Goal: Transaction & Acquisition: Download file/media

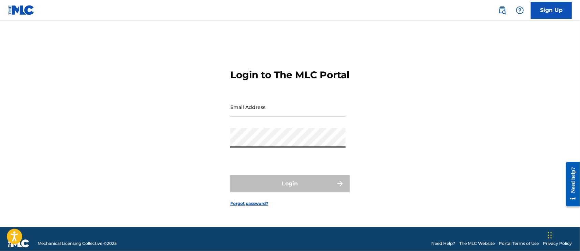
type input "[PERSON_NAME][EMAIL_ADDRESS][DOMAIN_NAME]"
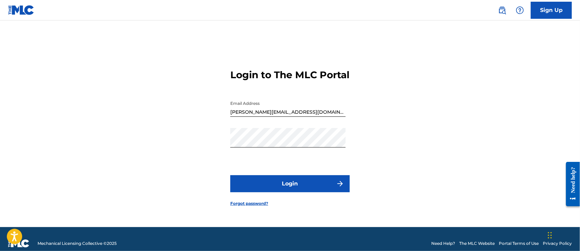
click at [279, 191] on button "Login" at bounding box center [289, 183] width 119 height 17
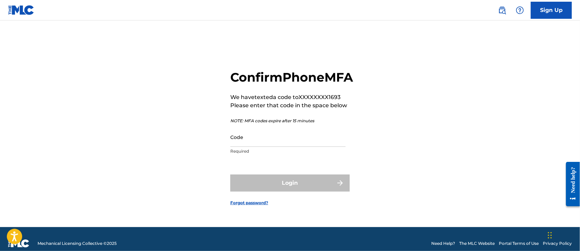
click at [278, 147] on input "Code" at bounding box center [287, 136] width 115 height 19
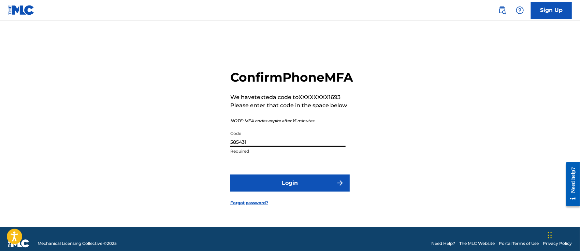
type input "585431"
click at [318, 190] on button "Login" at bounding box center [289, 182] width 119 height 17
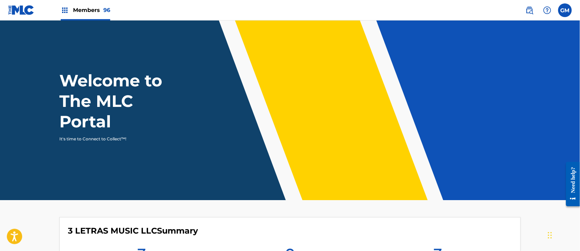
click at [96, 8] on span "Members 96" at bounding box center [91, 10] width 37 height 8
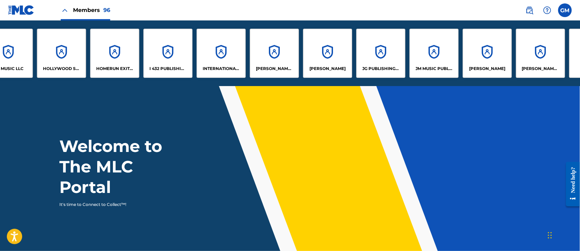
scroll to position [0, 2254]
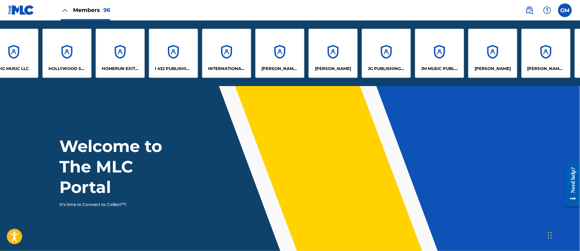
click at [234, 63] on div "INTERNATIONAL MATANGA MUSIC" at bounding box center [226, 53] width 49 height 49
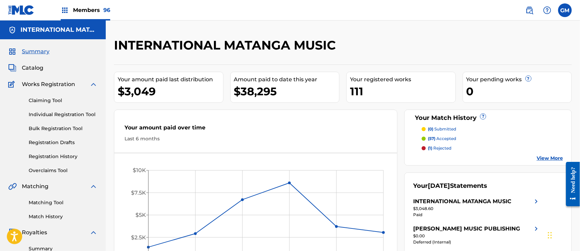
click at [37, 245] on link "Summary" at bounding box center [63, 248] width 69 height 7
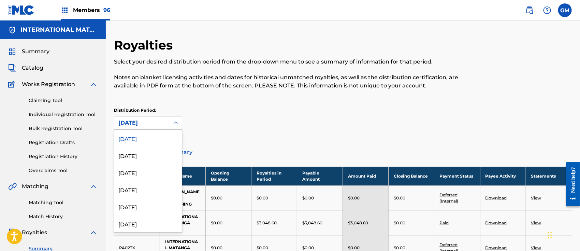
click at [176, 120] on icon at bounding box center [175, 122] width 7 height 7
click at [144, 187] on div "[DATE]" at bounding box center [148, 189] width 68 height 17
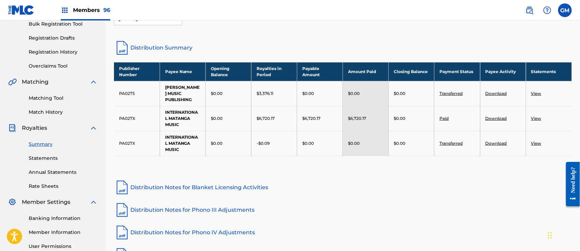
scroll to position [106, 0]
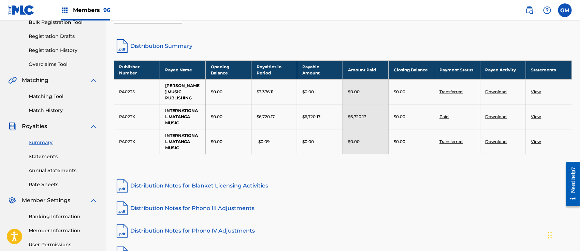
click at [537, 117] on link "View" at bounding box center [536, 116] width 10 height 5
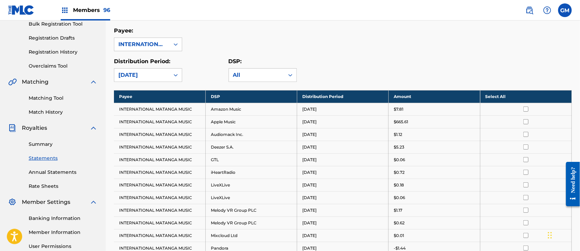
scroll to position [106, 0]
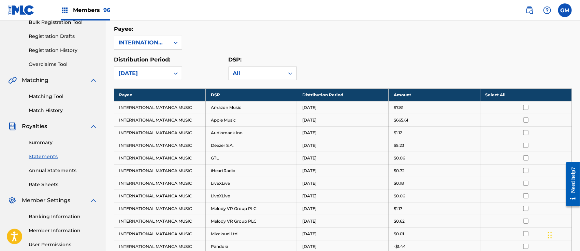
click at [492, 92] on th "Select All" at bounding box center [525, 94] width 91 height 13
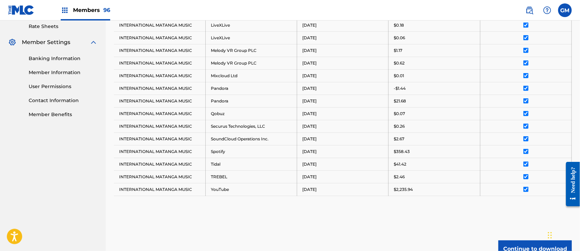
scroll to position [318, 0]
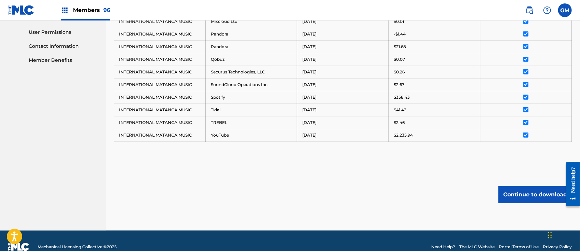
click at [523, 190] on button "Continue to download" at bounding box center [534, 194] width 73 height 17
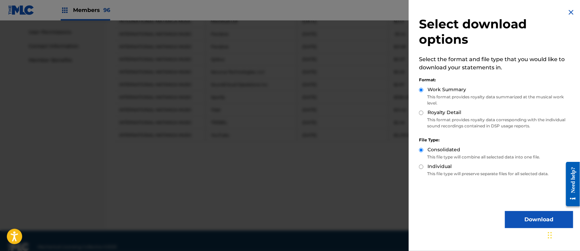
click at [421, 112] on input "Royalty Detail" at bounding box center [421, 113] width 4 height 4
radio input "true"
click at [526, 216] on button "Download" at bounding box center [539, 219] width 68 height 17
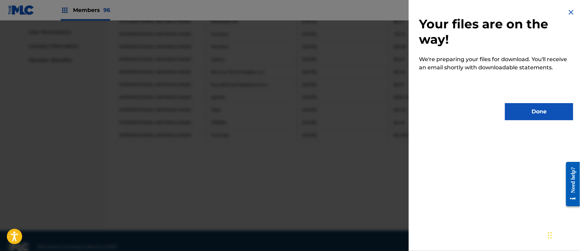
click at [526, 114] on button "Done" at bounding box center [539, 111] width 68 height 17
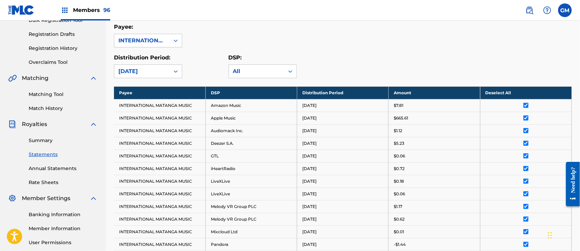
scroll to position [106, 0]
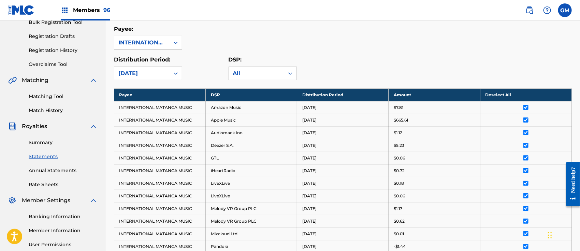
click at [174, 41] on icon at bounding box center [175, 42] width 7 height 7
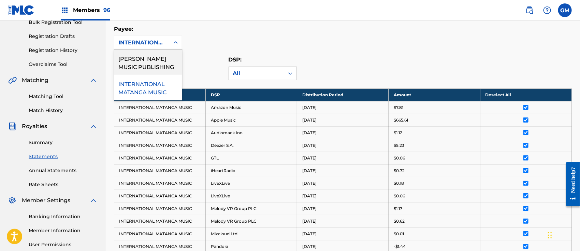
click at [156, 61] on div "[PERSON_NAME] MUSIC PUBLISHING" at bounding box center [148, 61] width 68 height 25
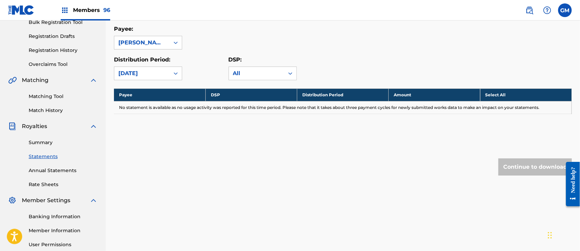
click at [177, 42] on icon at bounding box center [175, 42] width 7 height 7
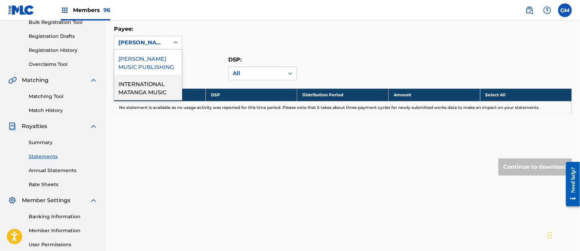
click at [152, 91] on div "INTERNATIONAL MATANGA MUSIC" at bounding box center [148, 87] width 68 height 25
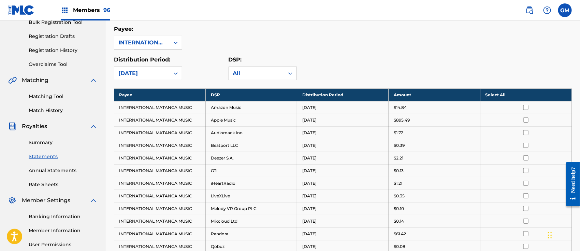
click at [91, 8] on span "Members 96" at bounding box center [91, 10] width 37 height 8
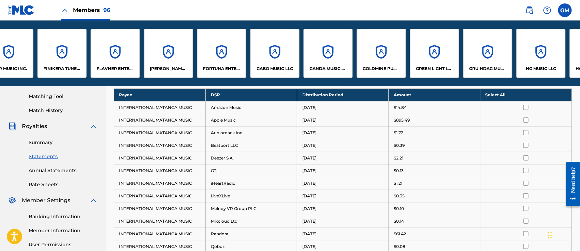
scroll to position [0, 1730]
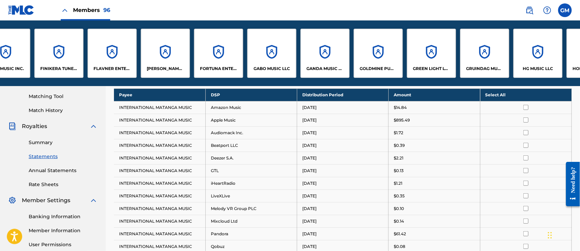
click at [275, 53] on div "GABO MUSIC LLC" at bounding box center [271, 53] width 49 height 49
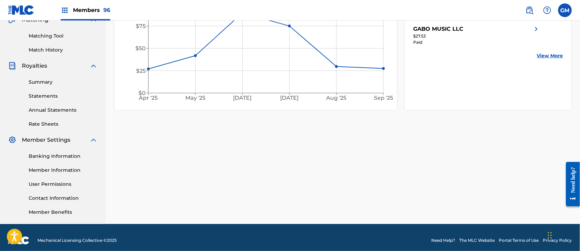
scroll to position [172, 0]
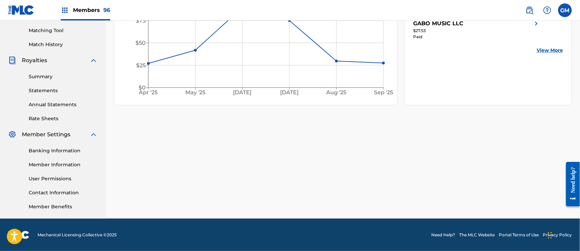
click at [64, 148] on link "Banking Information" at bounding box center [63, 150] width 69 height 7
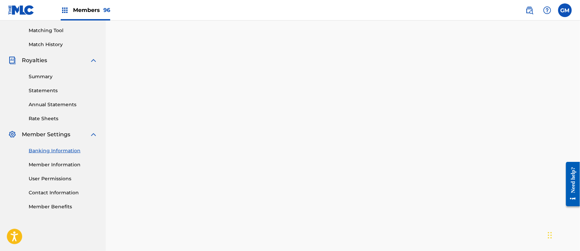
scroll to position [208, 0]
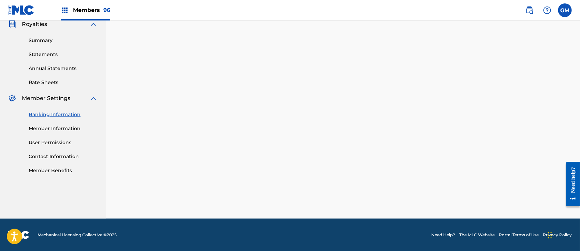
click at [87, 11] on span "Members 96" at bounding box center [91, 10] width 37 height 8
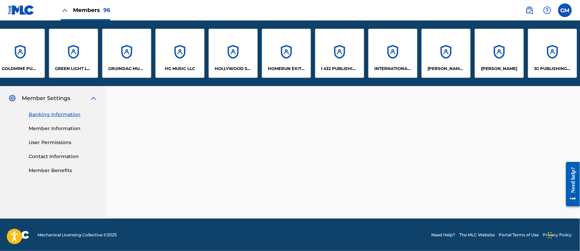
scroll to position [0, 2209]
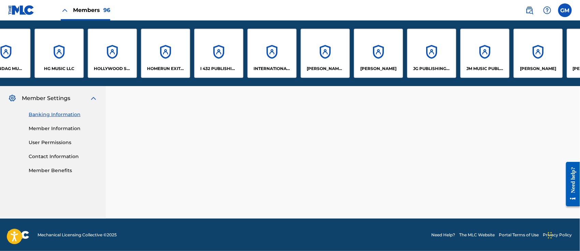
click at [273, 61] on div "INTERNATIONAL MATANGA MUSIC" at bounding box center [271, 53] width 49 height 49
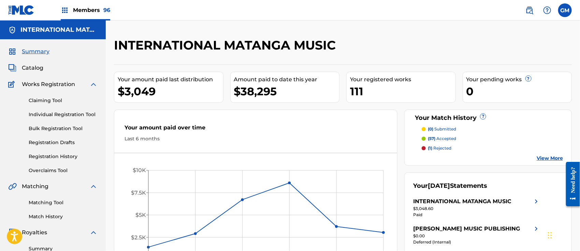
click at [41, 249] on link "Summary" at bounding box center [63, 248] width 69 height 7
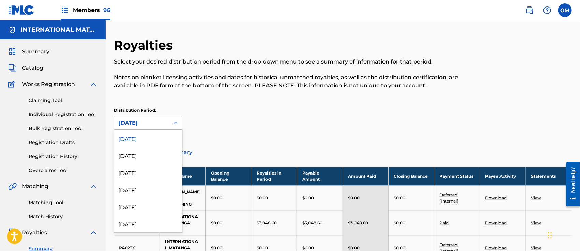
click at [177, 121] on icon at bounding box center [175, 122] width 7 height 7
click at [129, 190] on div "[DATE]" at bounding box center [148, 189] width 68 height 17
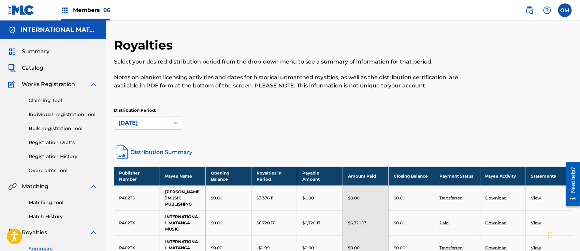
scroll to position [106, 0]
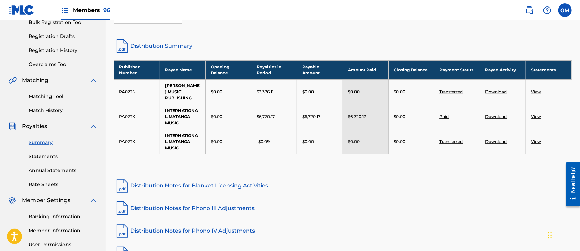
click at [539, 117] on link "View" at bounding box center [536, 116] width 10 height 5
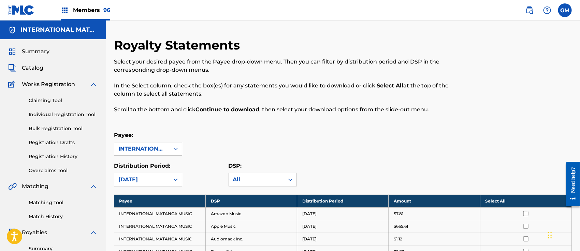
click at [497, 198] on th "Select All" at bounding box center [525, 200] width 91 height 13
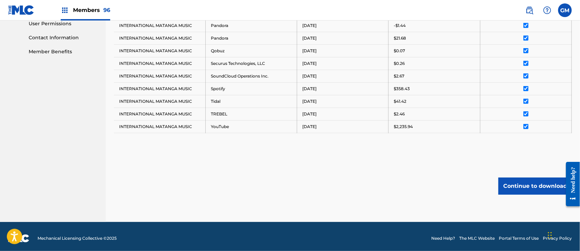
scroll to position [329, 0]
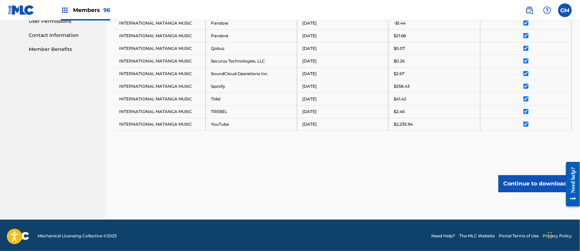
click at [520, 182] on button "Continue to download" at bounding box center [534, 183] width 73 height 17
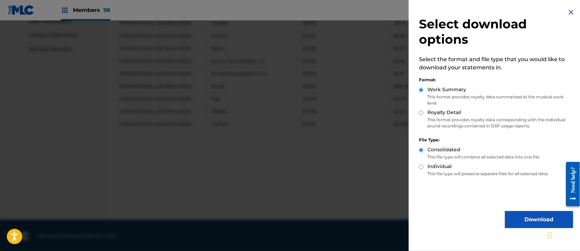
click at [421, 114] on input "Royalty Detail" at bounding box center [421, 113] width 4 height 4
radio input "true"
click at [528, 218] on button "Download" at bounding box center [539, 219] width 68 height 17
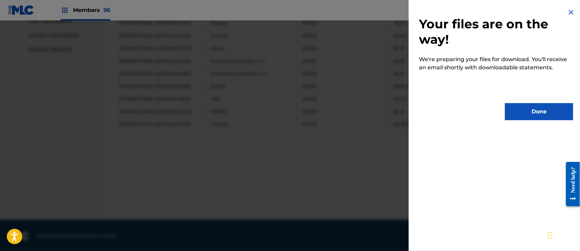
click at [527, 111] on button "Done" at bounding box center [539, 111] width 68 height 17
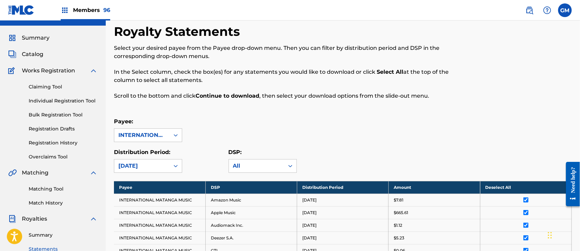
scroll to position [11, 0]
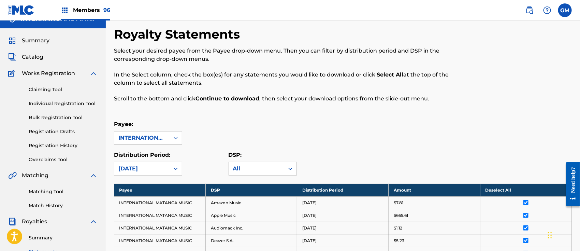
click at [91, 7] on span "Members 96" at bounding box center [91, 10] width 37 height 8
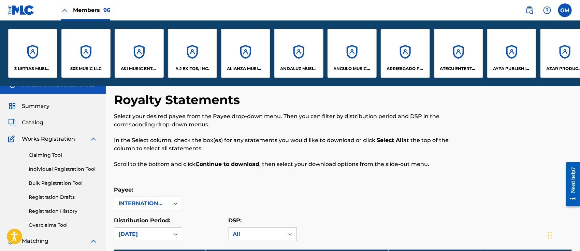
scroll to position [76, 0]
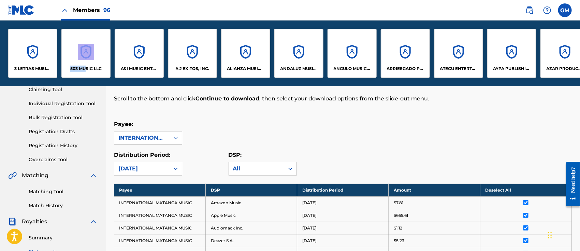
drag, startPoint x: 57, startPoint y: 83, endPoint x: 87, endPoint y: 84, distance: 29.4
click at [87, 84] on div "3 LETRAS MUSIC LLC 503 MUSIC LLC A&I MUSIC ENTERTAINMENT, INC A J EXITOS, INC. …" at bounding box center [290, 52] width 580 height 65
click at [82, 86] on link "Claiming Tool" at bounding box center [63, 89] width 69 height 7
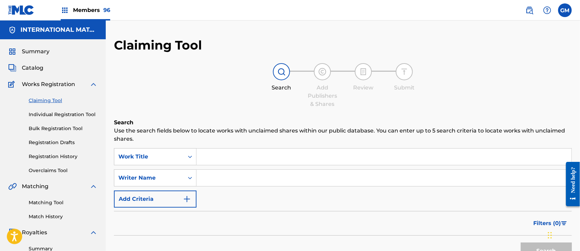
click at [92, 7] on span "Members 96" at bounding box center [91, 10] width 37 height 8
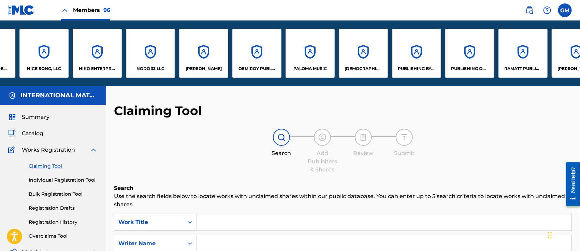
scroll to position [0, 3774]
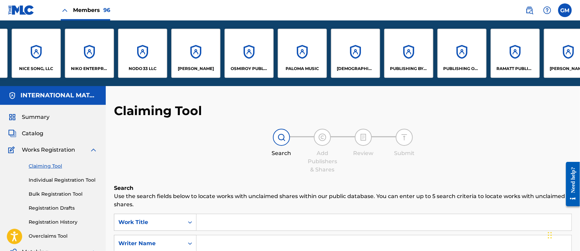
click at [465, 66] on p "PUBLISHING OF [PERSON_NAME] AMF LLC" at bounding box center [461, 68] width 37 height 6
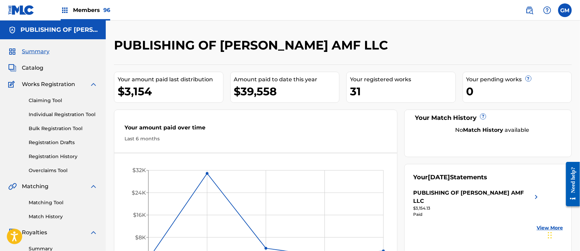
click at [43, 247] on link "Summary" at bounding box center [63, 248] width 69 height 7
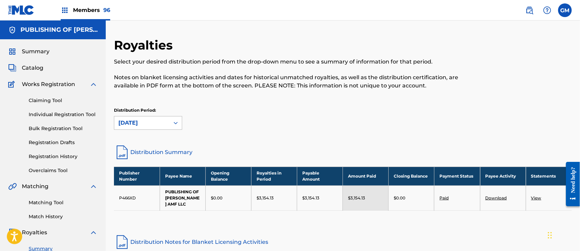
click at [177, 121] on icon at bounding box center [175, 122] width 7 height 7
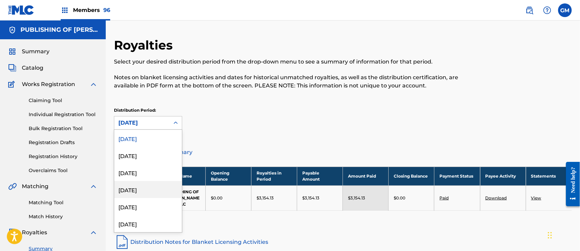
click at [141, 189] on div "[DATE]" at bounding box center [148, 189] width 68 height 17
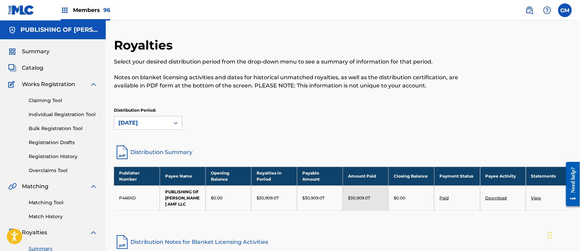
click at [44, 248] on link "Summary" at bounding box center [63, 248] width 69 height 7
click at [48, 246] on link "Summary" at bounding box center [63, 248] width 69 height 7
click at [44, 246] on link "Summary" at bounding box center [63, 248] width 69 height 7
click at [536, 195] on link "View" at bounding box center [536, 197] width 10 height 5
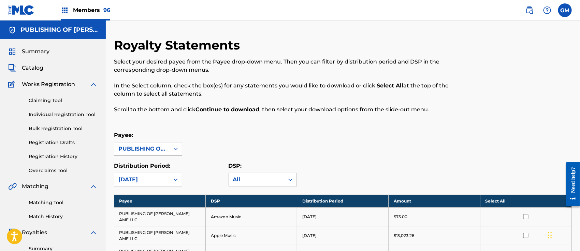
click at [174, 148] on icon at bounding box center [175, 148] width 7 height 7
click at [497, 201] on th "Select All" at bounding box center [525, 200] width 91 height 13
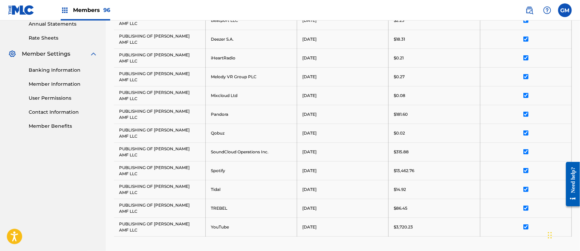
scroll to position [266, 0]
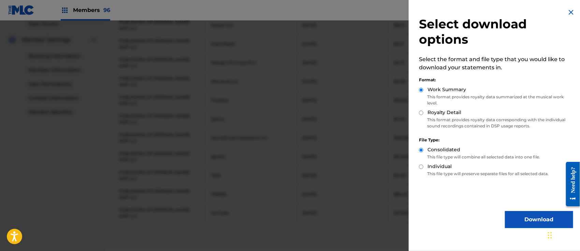
click at [423, 113] on input "Royalty Detail" at bounding box center [421, 113] width 4 height 4
radio input "true"
click at [520, 214] on button "Download" at bounding box center [539, 219] width 68 height 17
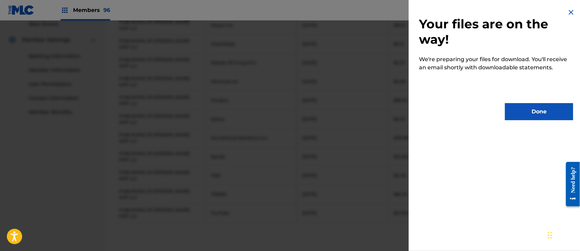
click at [529, 113] on button "Done" at bounding box center [539, 111] width 68 height 17
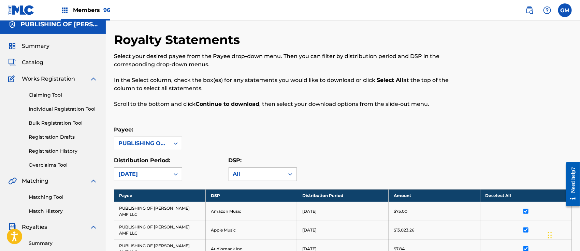
scroll to position [0, 0]
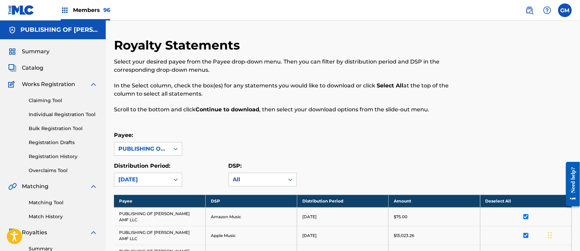
click at [46, 250] on link "Summary" at bounding box center [63, 248] width 69 height 7
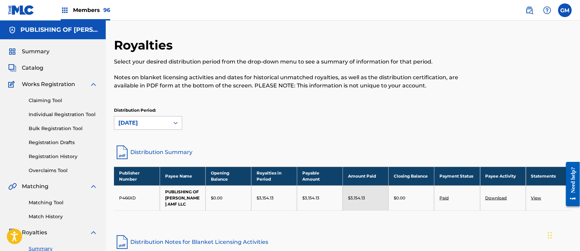
click at [174, 122] on icon at bounding box center [175, 122] width 7 height 7
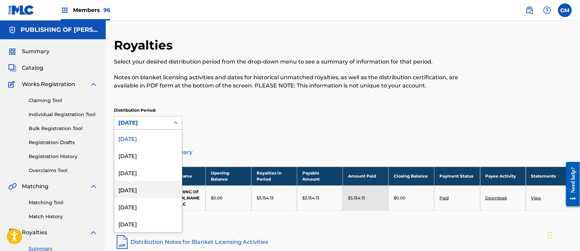
click at [139, 190] on div "[DATE]" at bounding box center [148, 189] width 68 height 17
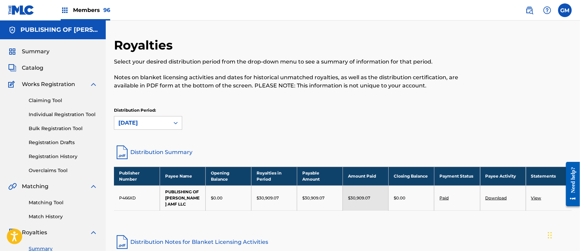
click at [93, 5] on div "Members 96" at bounding box center [85, 10] width 49 height 20
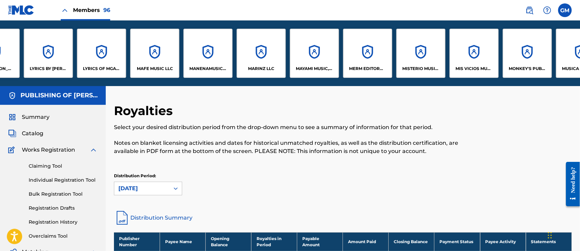
scroll to position [0, 3084]
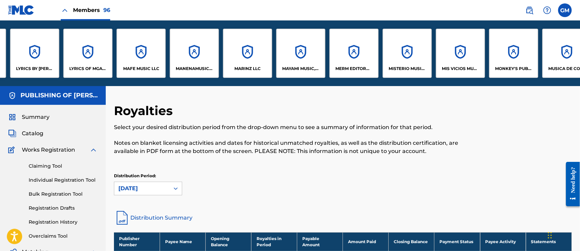
click at [136, 64] on div "MAFE MUSIC LLC" at bounding box center [141, 53] width 49 height 49
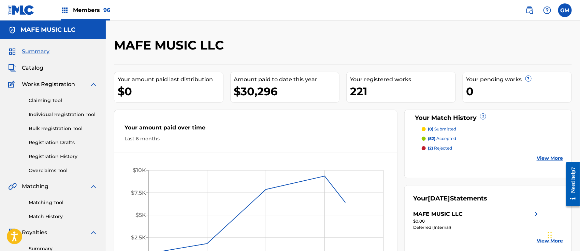
click at [41, 249] on link "Summary" at bounding box center [63, 248] width 69 height 7
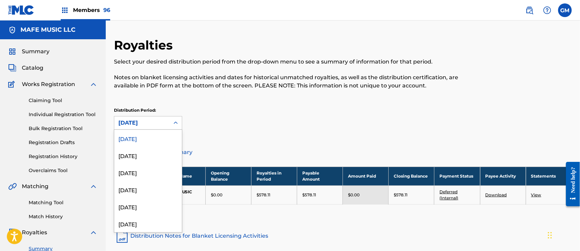
click at [178, 122] on icon at bounding box center [175, 122] width 7 height 7
click at [138, 186] on div "[DATE]" at bounding box center [148, 189] width 68 height 17
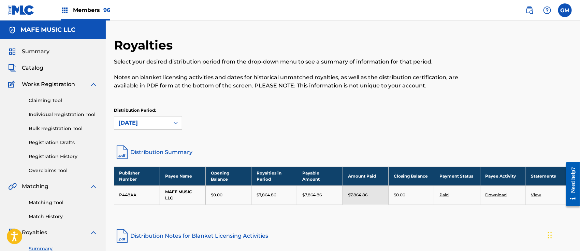
click at [537, 195] on link "View" at bounding box center [536, 194] width 10 height 5
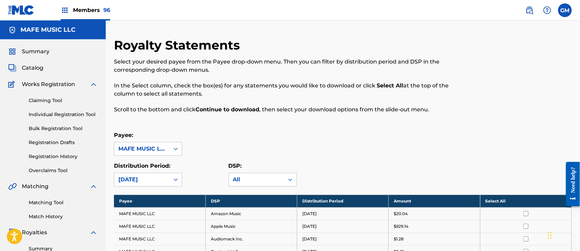
click at [491, 200] on th "Select All" at bounding box center [525, 200] width 91 height 13
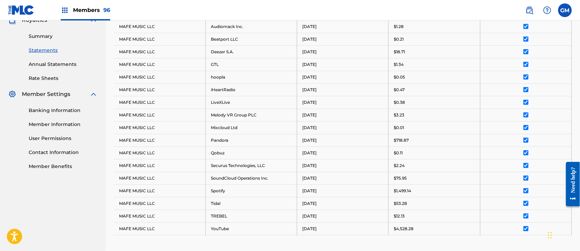
scroll to position [317, 0]
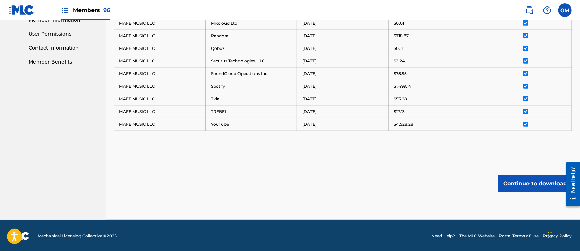
click at [518, 185] on button "Continue to download" at bounding box center [534, 183] width 73 height 17
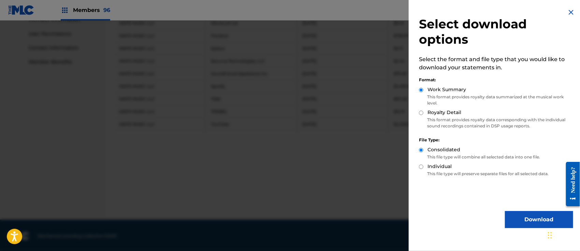
click at [422, 111] on input "Royalty Detail" at bounding box center [421, 113] width 4 height 4
radio input "true"
click at [526, 216] on button "Download" at bounding box center [539, 219] width 68 height 17
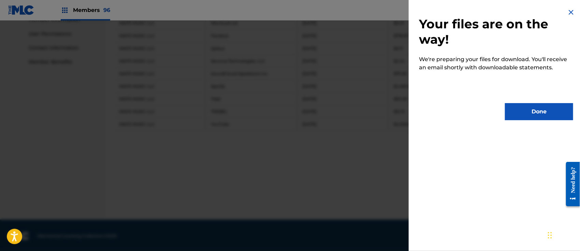
click at [522, 107] on button "Done" at bounding box center [539, 111] width 68 height 17
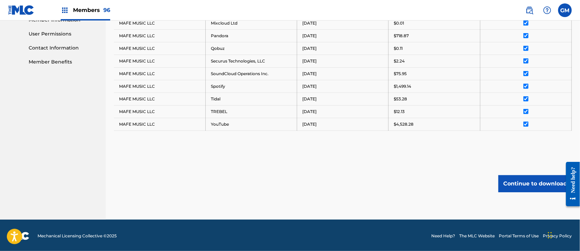
click at [90, 10] on span "Members 96" at bounding box center [91, 10] width 37 height 8
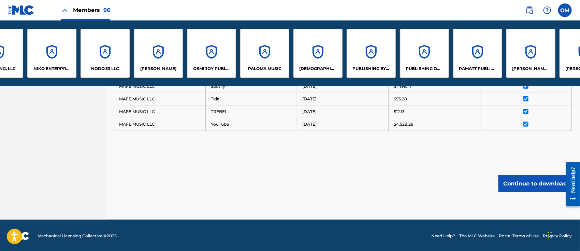
scroll to position [0, 3817]
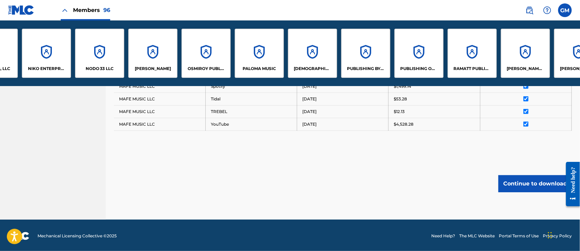
click at [305, 65] on p "[DEMOGRAPHIC_DATA] MUSIC, LLC" at bounding box center [312, 68] width 37 height 6
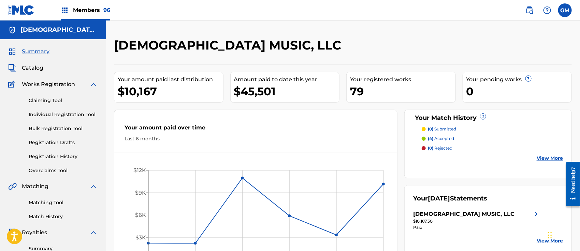
click at [40, 248] on link "Summary" at bounding box center [63, 248] width 69 height 7
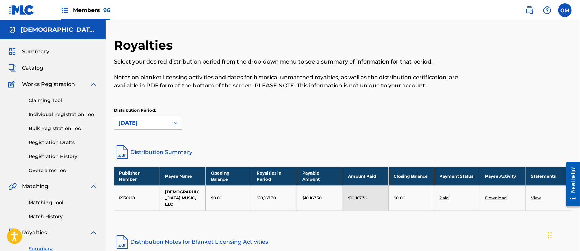
click at [176, 123] on icon at bounding box center [175, 122] width 7 height 7
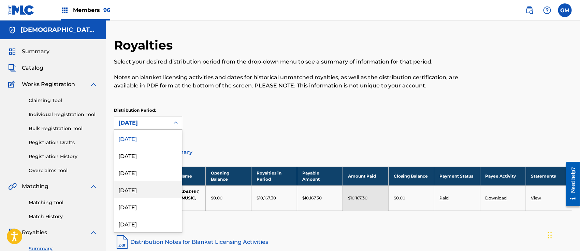
click at [145, 183] on div "[DATE]" at bounding box center [148, 189] width 68 height 17
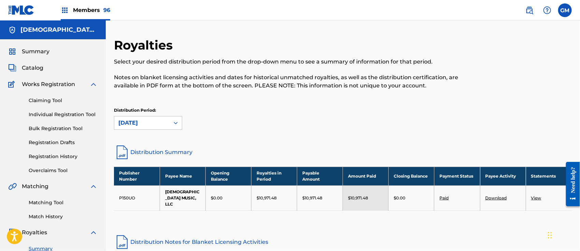
click at [540, 195] on link "View" at bounding box center [536, 197] width 10 height 5
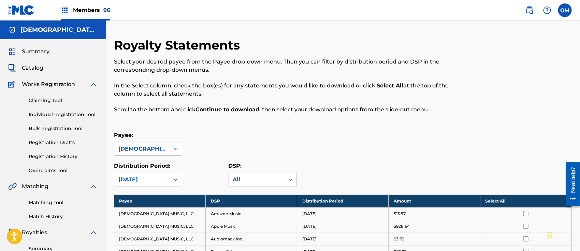
scroll to position [106, 0]
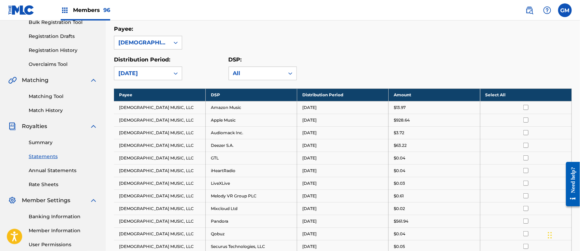
click at [491, 94] on th "Select All" at bounding box center [525, 94] width 91 height 13
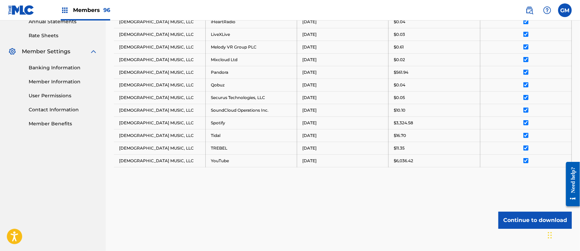
scroll to position [292, 0]
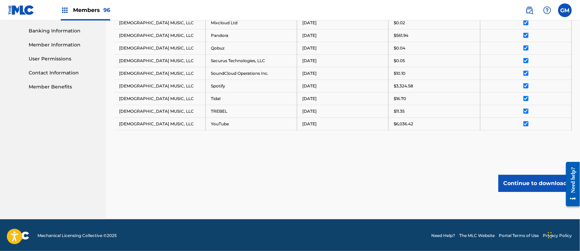
click at [517, 180] on button "Continue to download" at bounding box center [534, 183] width 73 height 17
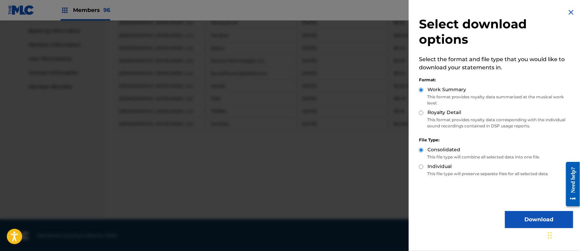
click at [421, 115] on input "Royalty Detail" at bounding box center [421, 113] width 4 height 4
radio input "true"
click at [525, 216] on button "Download" at bounding box center [539, 219] width 68 height 17
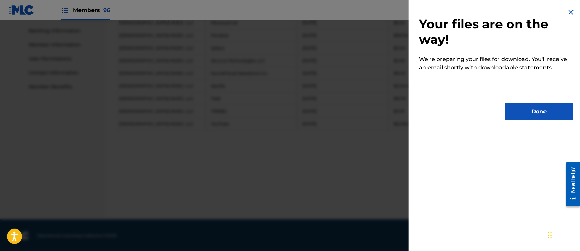
click at [523, 113] on button "Done" at bounding box center [539, 111] width 68 height 17
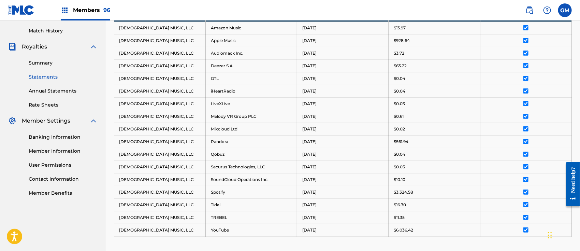
scroll to position [79, 0]
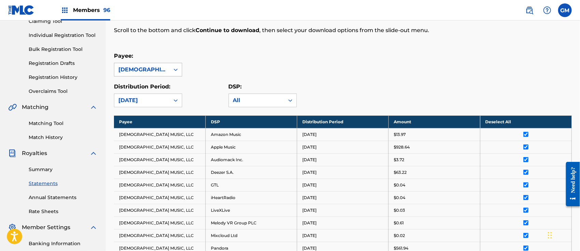
click at [174, 64] on div at bounding box center [176, 69] width 12 height 12
click at [173, 66] on icon at bounding box center [175, 69] width 7 height 7
click at [136, 89] on div "[DEMOGRAPHIC_DATA] MUSIC, LLC" at bounding box center [148, 88] width 68 height 25
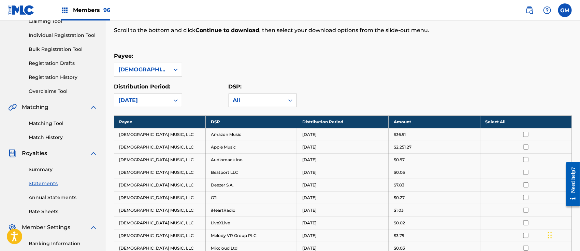
click at [166, 67] on div "[DEMOGRAPHIC_DATA] MUSIC, LLC" at bounding box center [141, 69] width 55 height 13
click at [197, 58] on div "Payee: [DEMOGRAPHIC_DATA] MUSIC, LLC" at bounding box center [343, 64] width 458 height 25
click at [83, 11] on span "Members 96" at bounding box center [91, 10] width 37 height 8
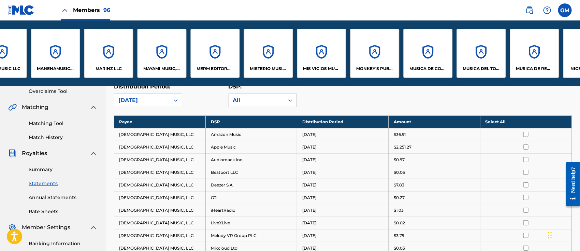
scroll to position [0, 3196]
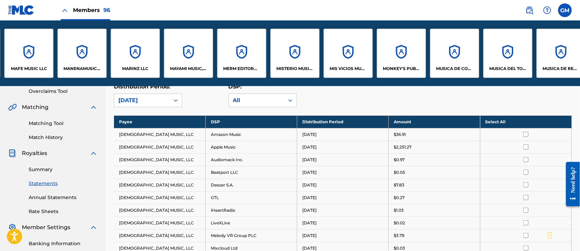
click at [289, 66] on p "MISTERIO MUSIC, LLC" at bounding box center [295, 68] width 37 height 6
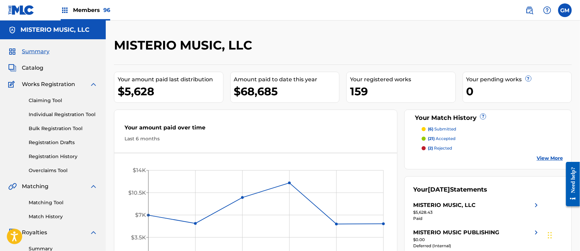
click at [44, 247] on link "Summary" at bounding box center [63, 248] width 69 height 7
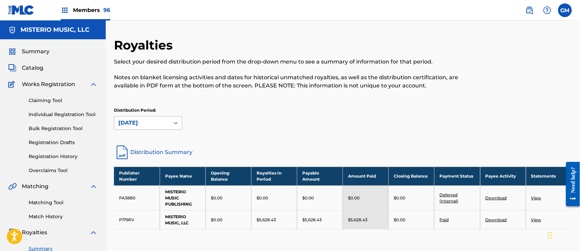
click at [175, 122] on icon at bounding box center [175, 122] width 7 height 7
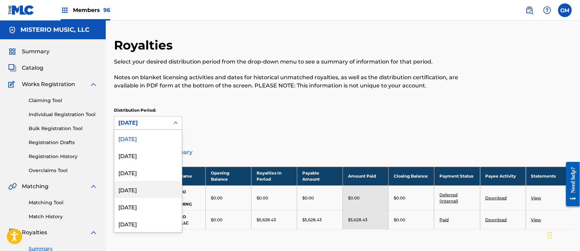
click at [141, 187] on div "[DATE]" at bounding box center [148, 189] width 68 height 17
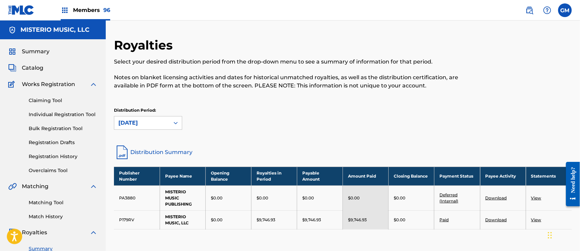
click at [537, 220] on link "View" at bounding box center [536, 219] width 10 height 5
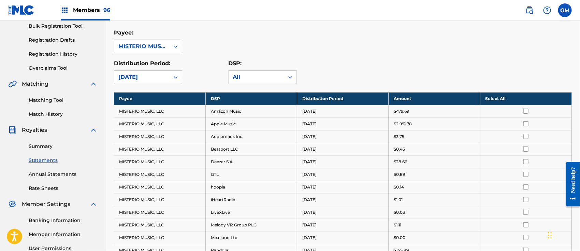
scroll to position [106, 0]
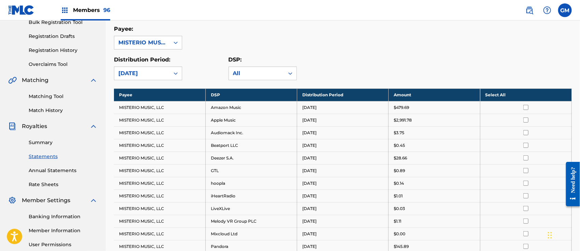
click at [499, 94] on th "Select All" at bounding box center [525, 94] width 91 height 13
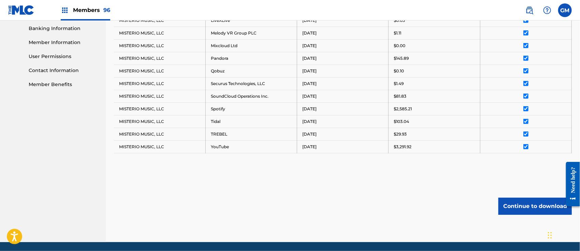
scroll to position [317, 0]
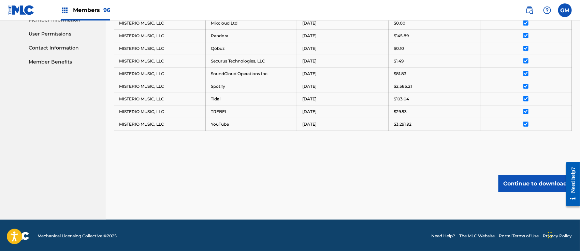
click at [513, 180] on button "Continue to download" at bounding box center [534, 183] width 73 height 17
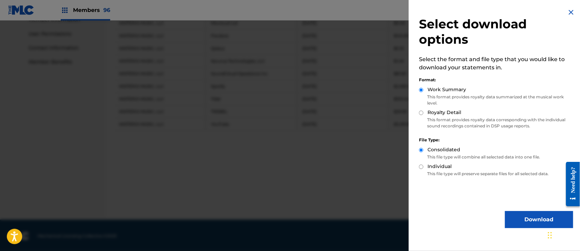
click at [423, 113] on input "Royalty Detail" at bounding box center [421, 113] width 4 height 4
radio input "true"
click at [527, 219] on button "Download" at bounding box center [539, 219] width 68 height 17
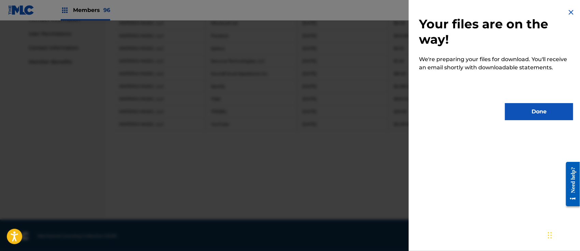
click at [508, 105] on button "Done" at bounding box center [539, 111] width 68 height 17
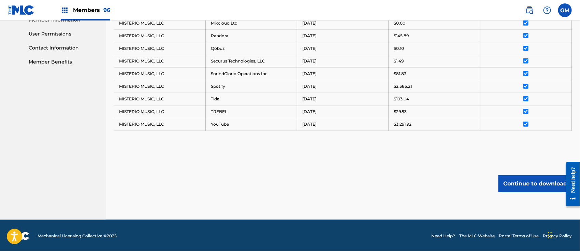
click at [92, 9] on span "Members 96" at bounding box center [91, 10] width 37 height 8
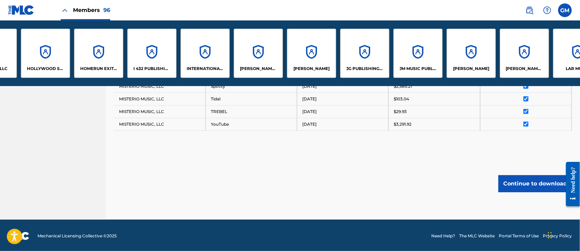
scroll to position [0, 2300]
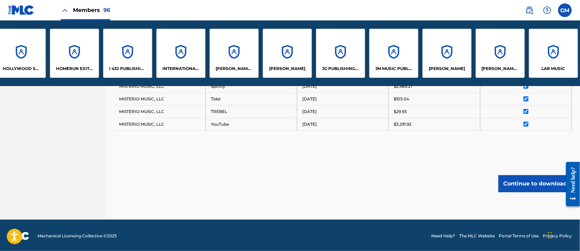
click at [326, 64] on div "JG PUBLISHING INC" at bounding box center [340, 53] width 49 height 49
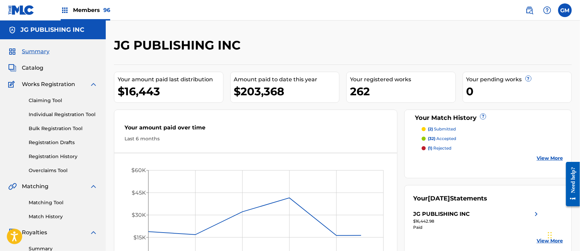
click at [42, 248] on link "Summary" at bounding box center [63, 248] width 69 height 7
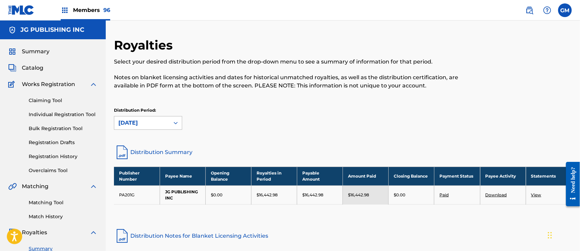
click at [175, 120] on icon at bounding box center [175, 122] width 7 height 7
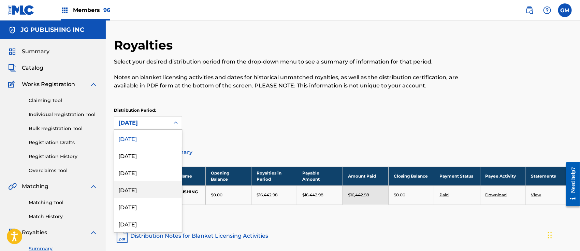
click at [147, 189] on div "[DATE]" at bounding box center [148, 189] width 68 height 17
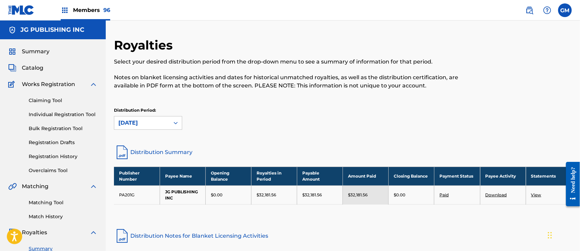
click at [537, 195] on link "View" at bounding box center [536, 194] width 10 height 5
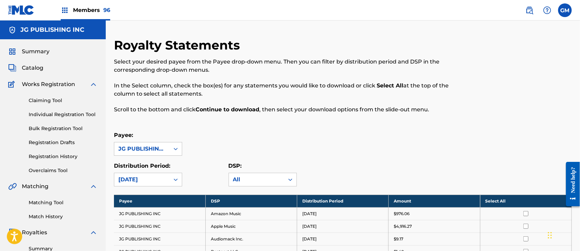
click at [491, 199] on th "Select All" at bounding box center [525, 200] width 91 height 13
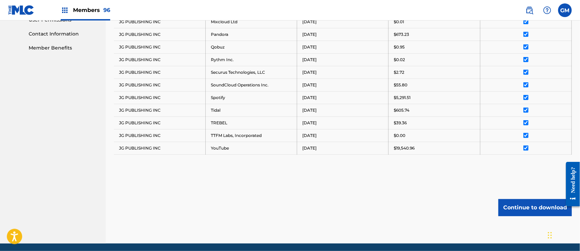
scroll to position [354, 0]
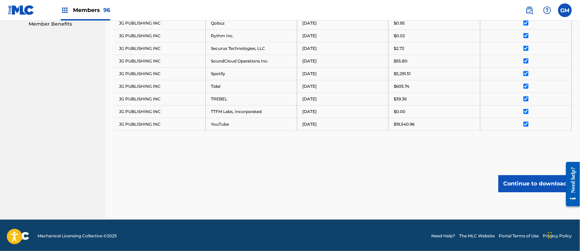
click at [520, 180] on button "Continue to download" at bounding box center [534, 183] width 73 height 17
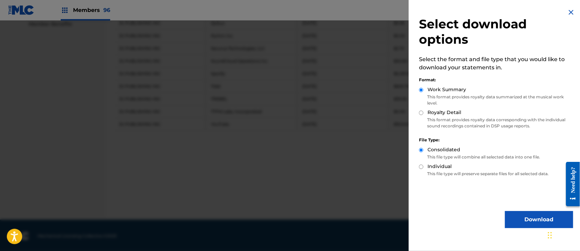
click at [422, 113] on input "Royalty Detail" at bounding box center [421, 113] width 4 height 4
radio input "true"
click at [519, 219] on button "Download" at bounding box center [539, 219] width 68 height 17
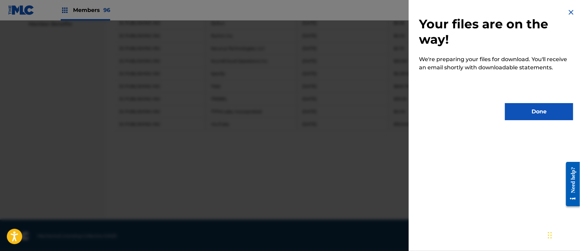
click at [530, 112] on button "Done" at bounding box center [539, 111] width 68 height 17
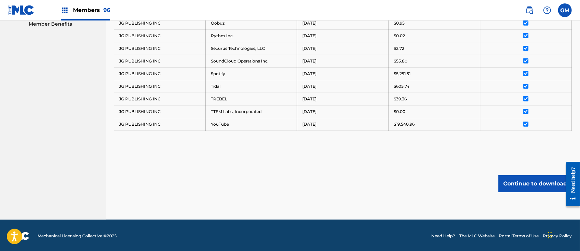
click at [86, 10] on span "Members 96" at bounding box center [91, 10] width 37 height 8
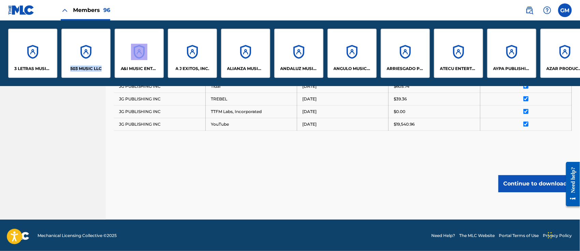
drag, startPoint x: 59, startPoint y: 83, endPoint x: 119, endPoint y: 85, distance: 60.0
click at [119, 85] on div "3 LETRAS MUSIC LLC 503 MUSIC LLC A&I MUSIC ENTERTAINMENT, INC A J EXITOS, INC. …" at bounding box center [290, 52] width 580 height 65
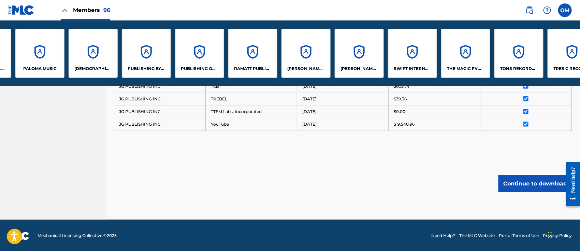
scroll to position [0, 4040]
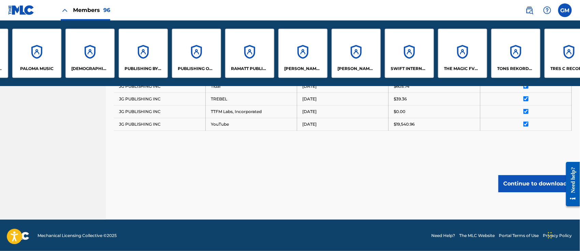
click at [468, 63] on div "THE MAGIC FVC LLC" at bounding box center [462, 53] width 49 height 49
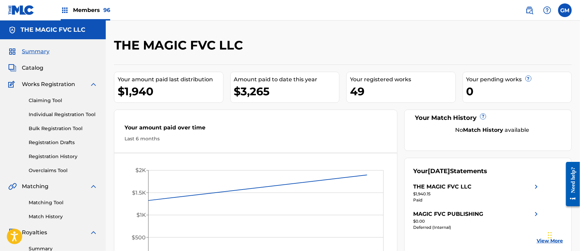
click at [39, 249] on link "Summary" at bounding box center [63, 248] width 69 height 7
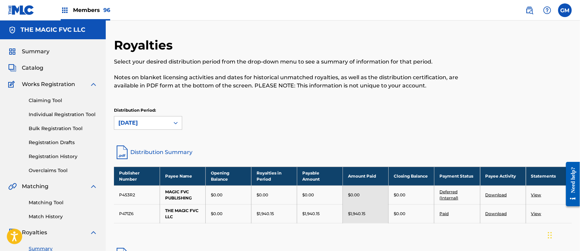
click at [538, 215] on link "View" at bounding box center [536, 213] width 10 height 5
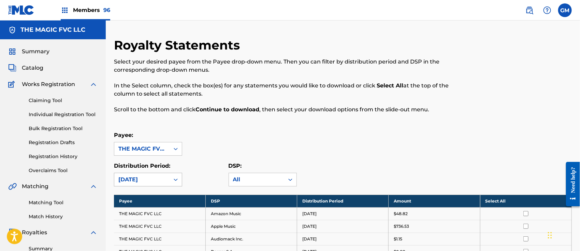
click at [176, 179] on div "[DATE]" at bounding box center [148, 180] width 68 height 14
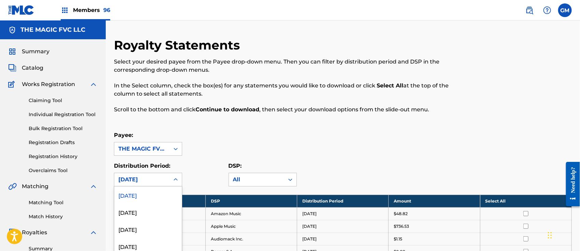
scroll to position [38, 0]
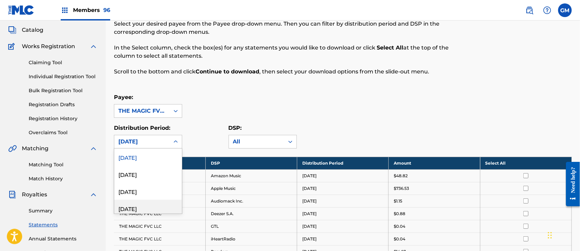
click at [138, 203] on div "[DATE]" at bounding box center [148, 208] width 68 height 17
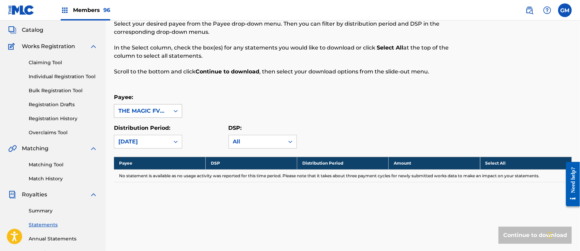
click at [179, 109] on div at bounding box center [176, 111] width 12 height 12
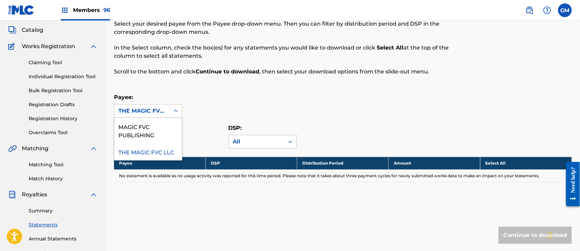
click at [147, 149] on div "THE MAGIC FVC LLC" at bounding box center [148, 151] width 68 height 17
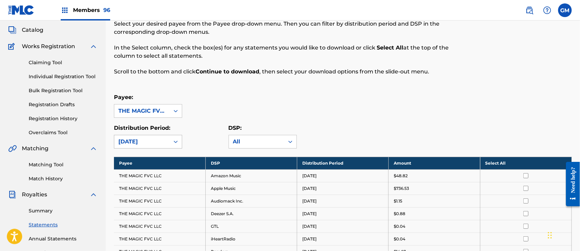
click at [178, 138] on icon at bounding box center [175, 141] width 7 height 7
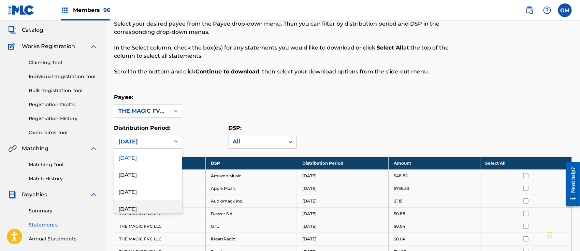
click at [142, 206] on div "[DATE]" at bounding box center [148, 208] width 68 height 17
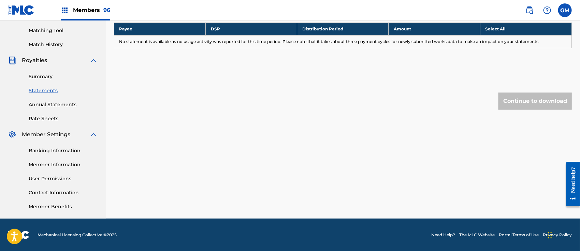
scroll to position [66, 0]
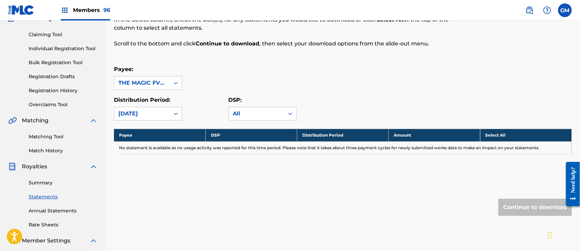
click at [44, 181] on link "Summary" at bounding box center [63, 182] width 69 height 7
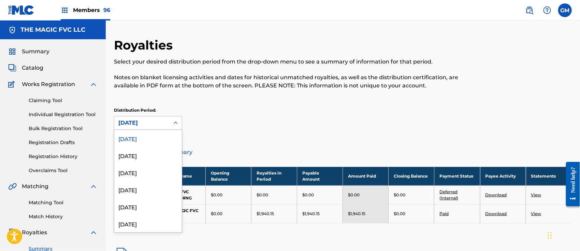
click at [177, 122] on icon at bounding box center [175, 122] width 7 height 7
click at [142, 186] on div "[DATE]" at bounding box center [148, 189] width 68 height 17
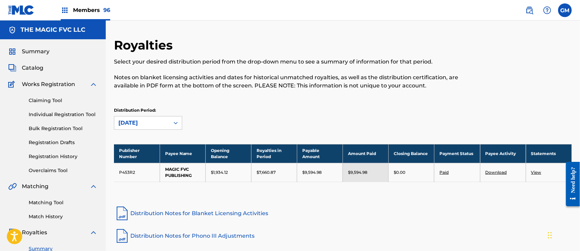
click at [537, 172] on link "View" at bounding box center [536, 172] width 10 height 5
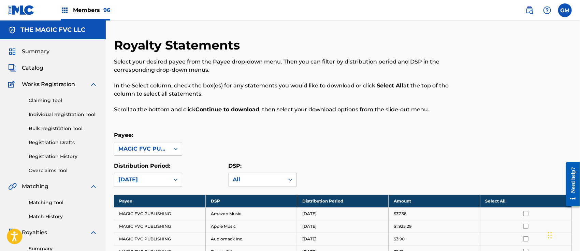
click at [492, 199] on th "Select All" at bounding box center [525, 200] width 91 height 13
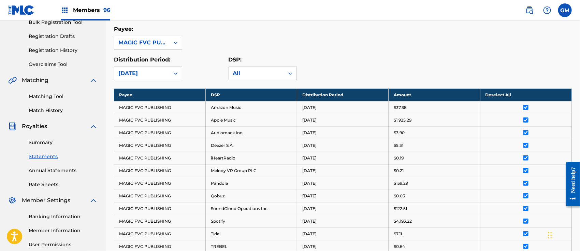
scroll to position [241, 0]
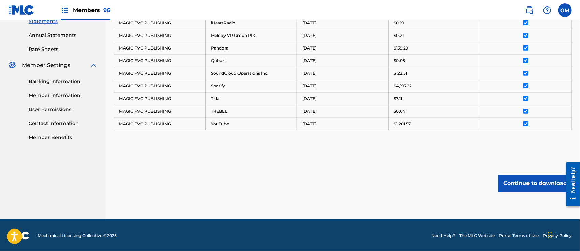
click at [526, 182] on button "Continue to download" at bounding box center [534, 183] width 73 height 17
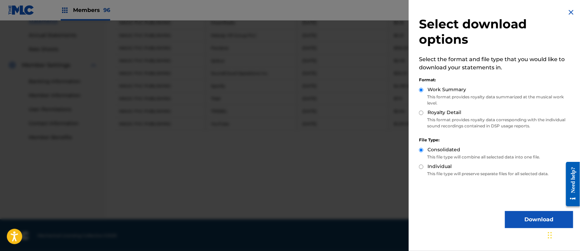
click at [423, 114] on input "Royalty Detail" at bounding box center [421, 113] width 4 height 4
radio input "true"
click at [522, 214] on button "Download" at bounding box center [539, 219] width 68 height 17
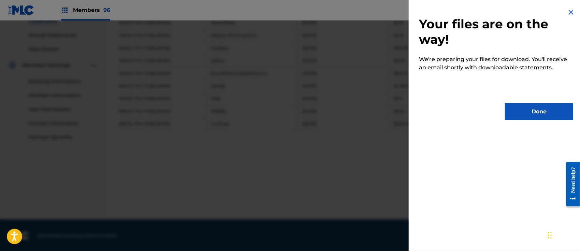
click at [523, 111] on button "Done" at bounding box center [539, 111] width 68 height 17
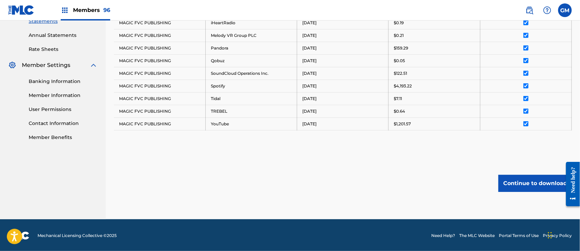
click at [91, 8] on span "Members 96" at bounding box center [91, 10] width 37 height 8
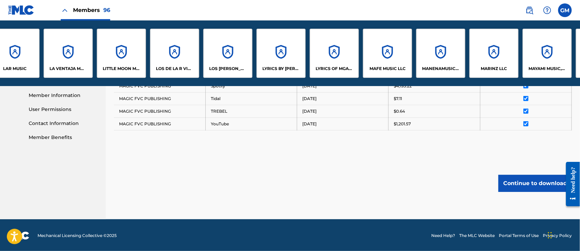
scroll to position [0, 2792]
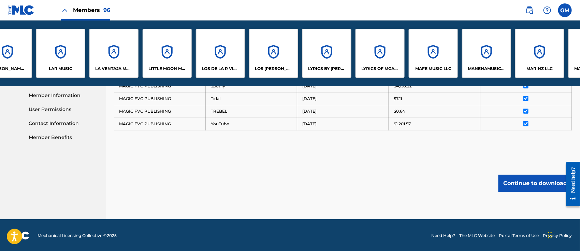
click at [161, 65] on div "LITTLE MOON MUSIC LLC" at bounding box center [167, 53] width 49 height 49
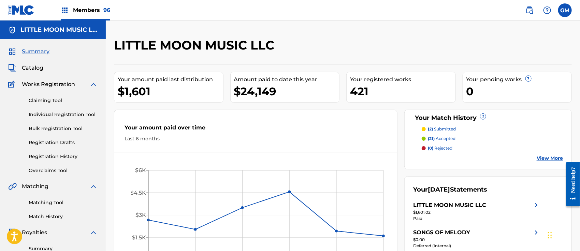
click at [45, 247] on link "Summary" at bounding box center [63, 248] width 69 height 7
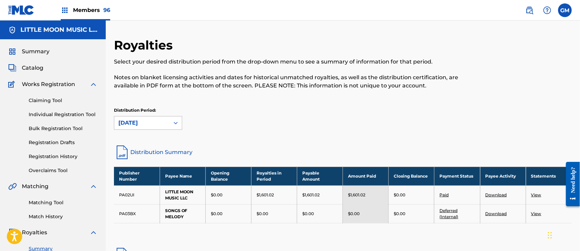
click at [177, 120] on icon at bounding box center [175, 122] width 7 height 7
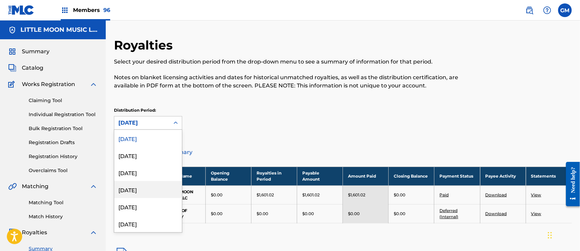
click at [147, 186] on div "[DATE]" at bounding box center [148, 189] width 68 height 17
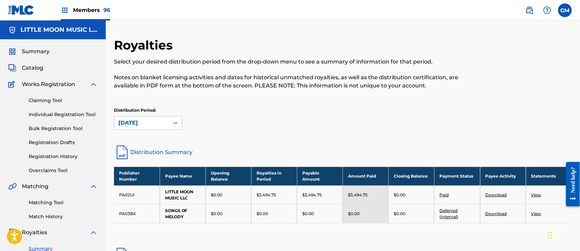
click at [536, 194] on link "View" at bounding box center [536, 194] width 10 height 5
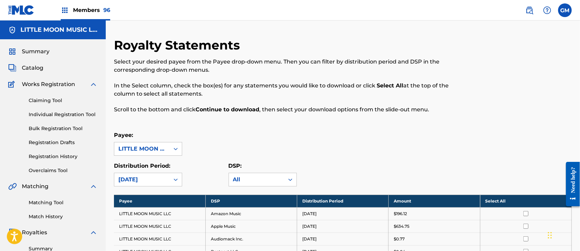
click at [495, 201] on th "Select All" at bounding box center [525, 200] width 91 height 13
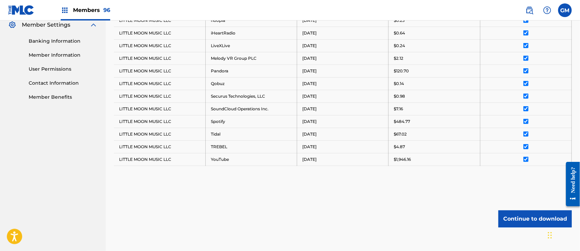
scroll to position [317, 0]
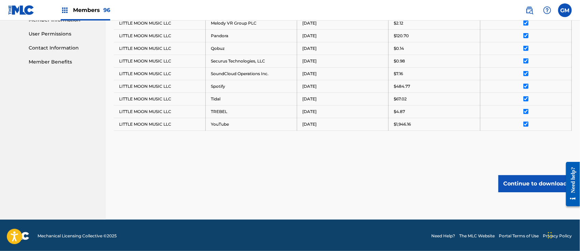
click at [513, 181] on button "Continue to download" at bounding box center [534, 183] width 73 height 17
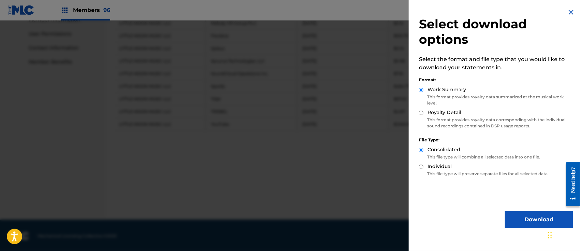
click at [423, 113] on input "Royalty Detail" at bounding box center [421, 113] width 4 height 4
radio input "true"
click at [532, 220] on button "Download" at bounding box center [539, 219] width 68 height 17
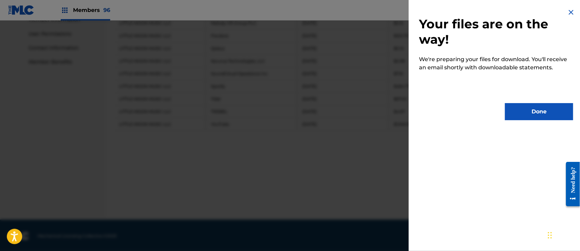
click at [516, 109] on button "Done" at bounding box center [539, 111] width 68 height 17
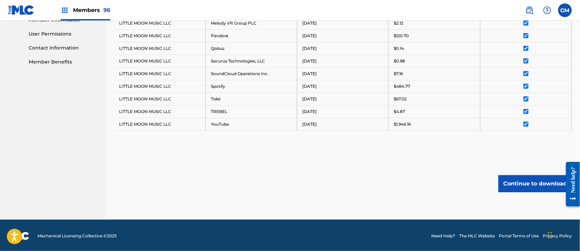
scroll to position [0, 0]
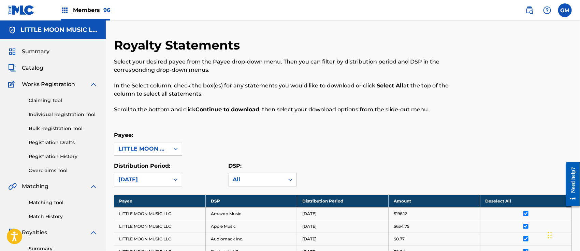
click at [93, 8] on span "Members 96" at bounding box center [91, 10] width 37 height 8
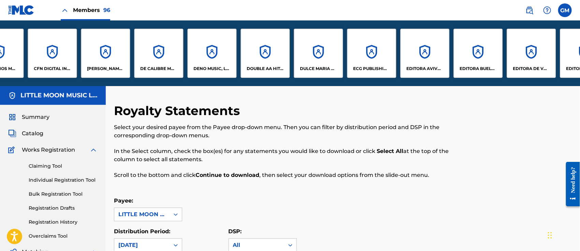
scroll to position [0, 704]
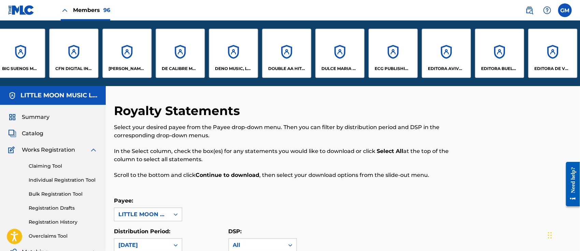
click at [333, 56] on div "DULCE MARIA MUSIC PUBLISHING LLC" at bounding box center [339, 53] width 49 height 49
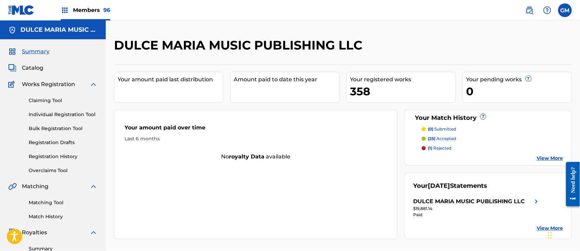
click at [41, 246] on link "Summary" at bounding box center [63, 248] width 69 height 7
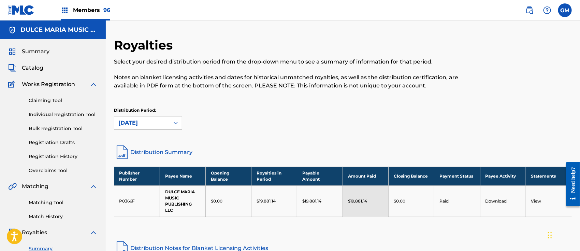
click at [178, 121] on icon at bounding box center [175, 122] width 7 height 7
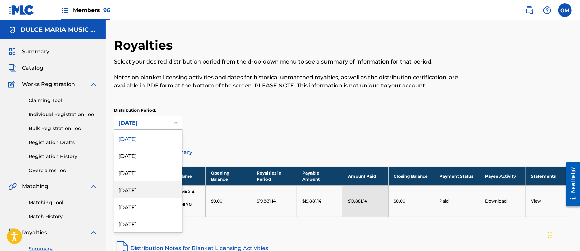
click at [145, 187] on div "[DATE]" at bounding box center [148, 189] width 68 height 17
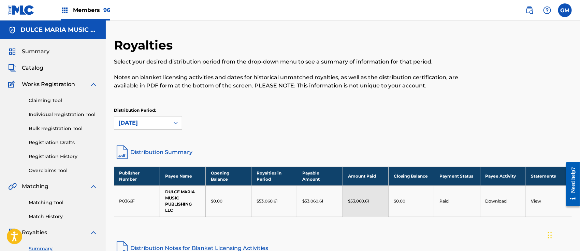
click at [540, 200] on link "View" at bounding box center [536, 200] width 10 height 5
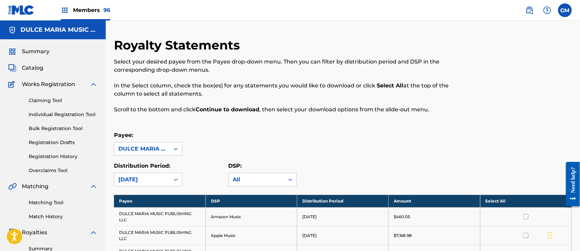
click at [489, 199] on th "Select All" at bounding box center [525, 200] width 91 height 13
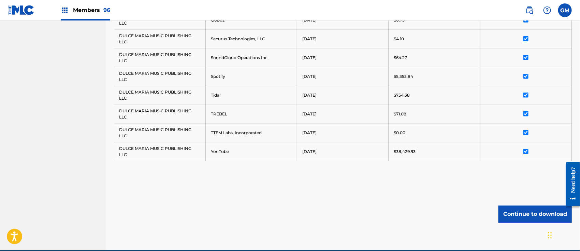
scroll to position [424, 0]
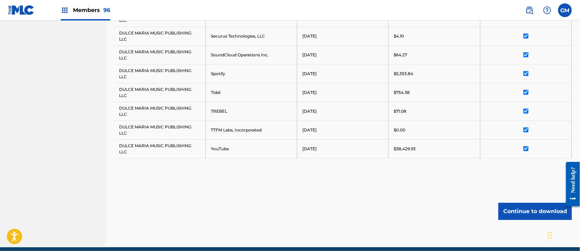
click at [512, 206] on button "Continue to download" at bounding box center [534, 211] width 73 height 17
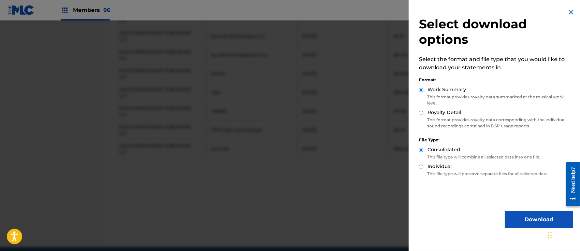
click at [419, 112] on input "Royalty Detail" at bounding box center [421, 113] width 4 height 4
radio input "true"
click at [510, 215] on button "Download" at bounding box center [539, 219] width 68 height 17
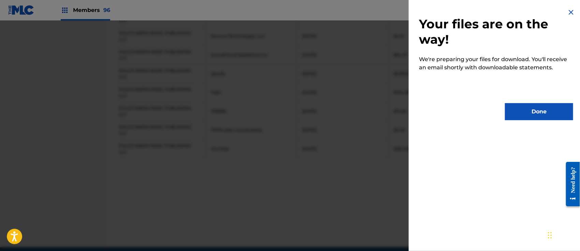
click at [525, 111] on button "Done" at bounding box center [539, 111] width 68 height 17
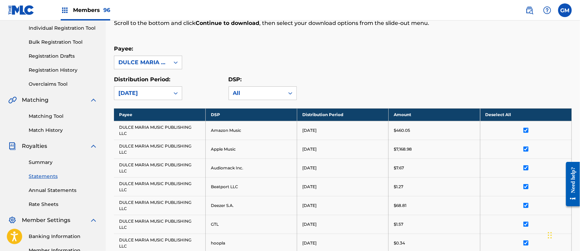
scroll to position [0, 0]
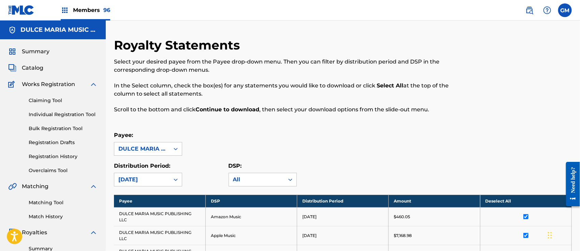
click at [91, 7] on span "Members 96" at bounding box center [91, 10] width 37 height 8
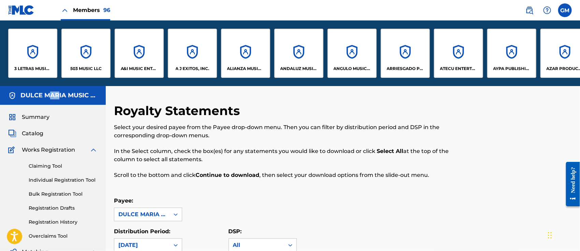
drag, startPoint x: 51, startPoint y: 86, endPoint x: 57, endPoint y: 86, distance: 6.5
click at [57, 86] on div "DULCE MARIA MUSIC PUBLISHING LLC" at bounding box center [53, 95] width 106 height 19
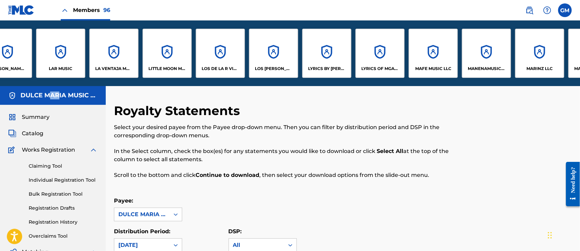
scroll to position [0, 2781]
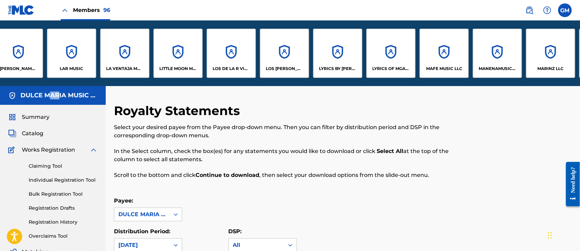
click at [384, 60] on div "LYRICS OF MGA LLC" at bounding box center [390, 53] width 49 height 49
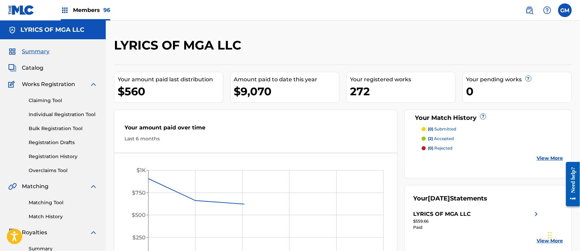
click at [48, 248] on link "Summary" at bounding box center [63, 248] width 69 height 7
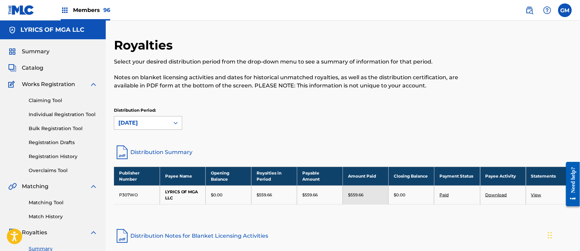
click at [174, 120] on icon at bounding box center [175, 122] width 7 height 7
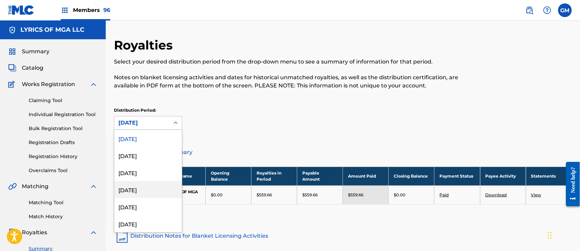
click at [145, 183] on div "[DATE]" at bounding box center [148, 189] width 68 height 17
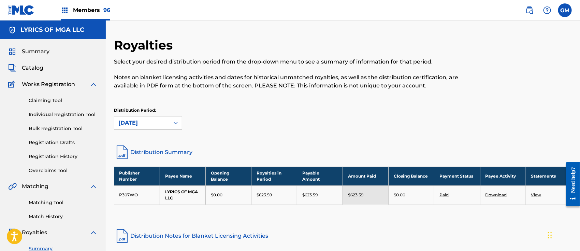
click at [538, 196] on link "View" at bounding box center [536, 194] width 10 height 5
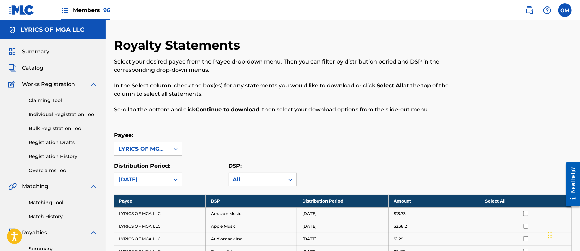
click at [491, 199] on th "Select All" at bounding box center [525, 200] width 91 height 13
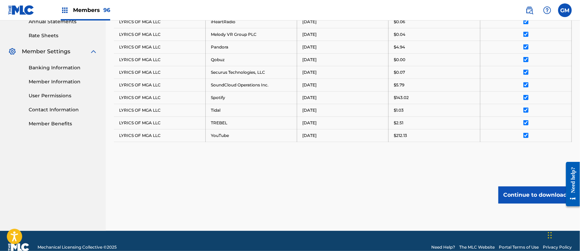
scroll to position [266, 0]
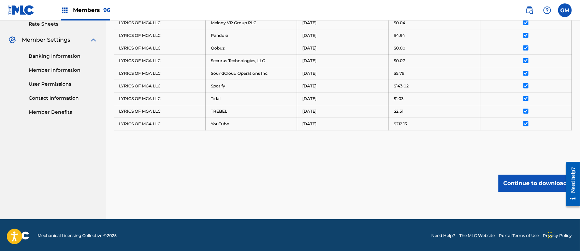
click at [520, 177] on button "Continue to download" at bounding box center [534, 183] width 73 height 17
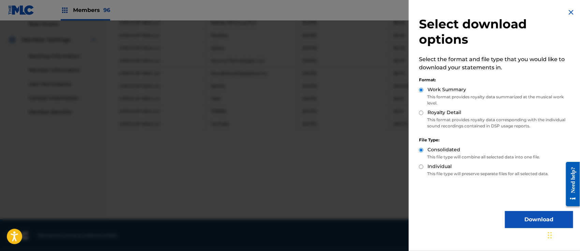
click at [423, 113] on input "Royalty Detail" at bounding box center [421, 113] width 4 height 4
radio input "true"
click at [523, 217] on button "Download" at bounding box center [539, 219] width 68 height 17
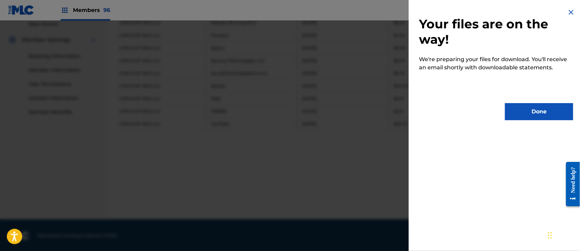
click at [533, 114] on button "Done" at bounding box center [539, 111] width 68 height 17
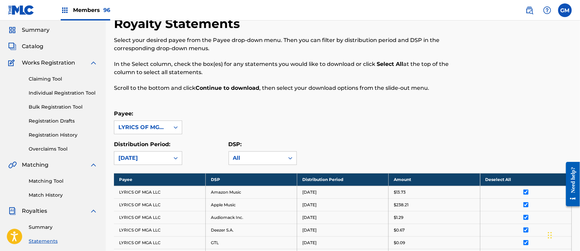
scroll to position [0, 0]
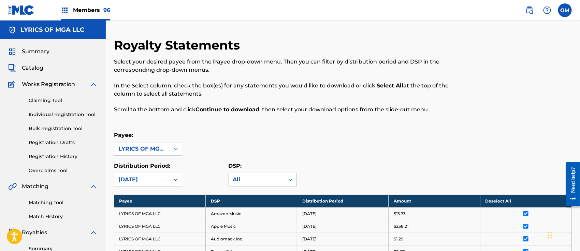
click at [93, 7] on span "Members 96" at bounding box center [91, 10] width 37 height 8
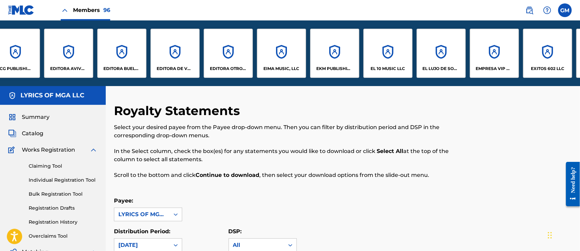
scroll to position [0, 1079]
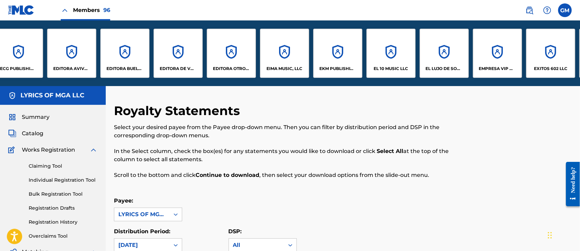
click at [180, 63] on div "EDITORA DE VVS, LLC" at bounding box center [177, 53] width 49 height 49
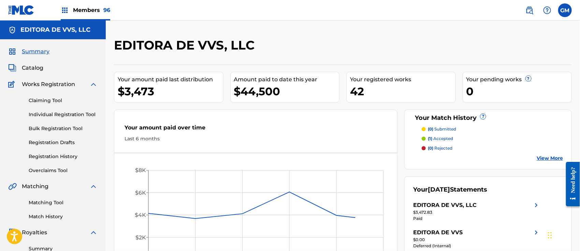
click at [39, 247] on link "Summary" at bounding box center [63, 248] width 69 height 7
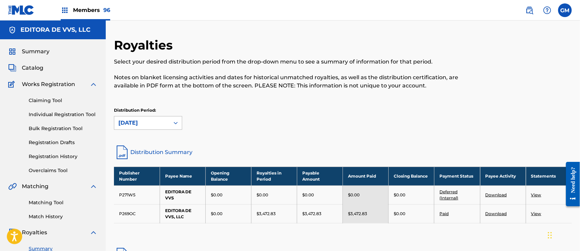
click at [176, 121] on icon at bounding box center [175, 122] width 7 height 7
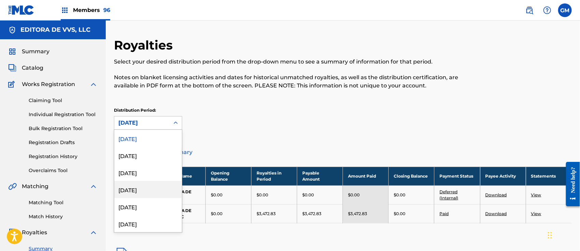
click at [142, 187] on div "[DATE]" at bounding box center [148, 189] width 68 height 17
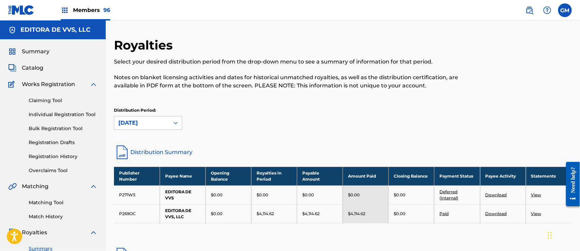
click at [538, 212] on link "View" at bounding box center [536, 213] width 10 height 5
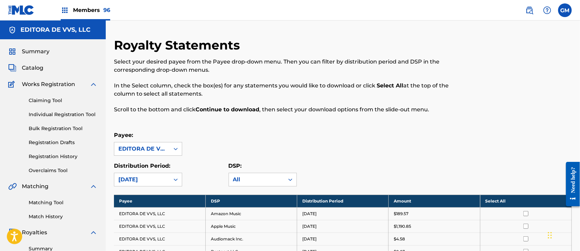
click at [486, 199] on th "Select All" at bounding box center [525, 200] width 91 height 13
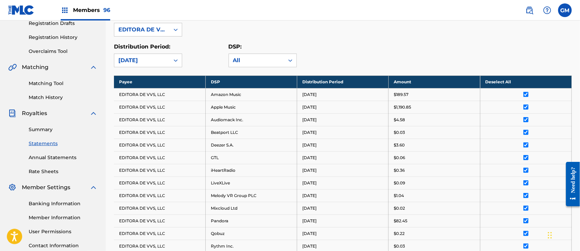
scroll to position [329, 0]
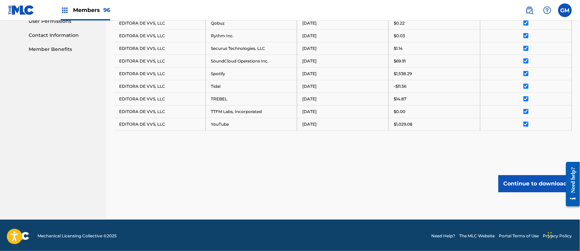
click at [516, 177] on button "Continue to download" at bounding box center [534, 183] width 73 height 17
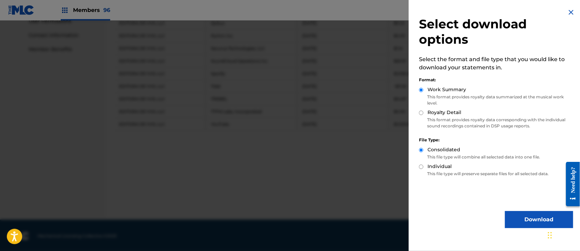
click at [420, 112] on input "Royalty Detail" at bounding box center [421, 113] width 4 height 4
radio input "true"
click at [528, 219] on button "Download" at bounding box center [539, 219] width 68 height 17
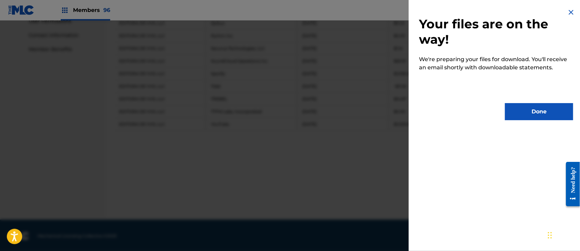
click at [534, 113] on button "Done" at bounding box center [539, 111] width 68 height 17
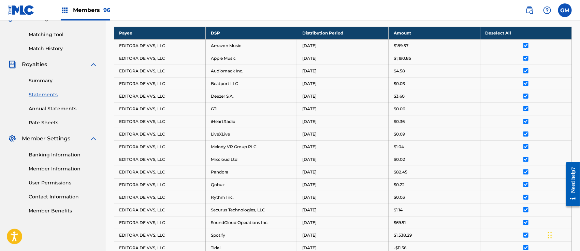
scroll to position [0, 0]
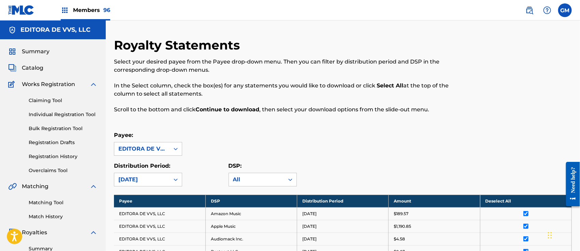
click at [81, 7] on span "Members 96" at bounding box center [91, 10] width 37 height 8
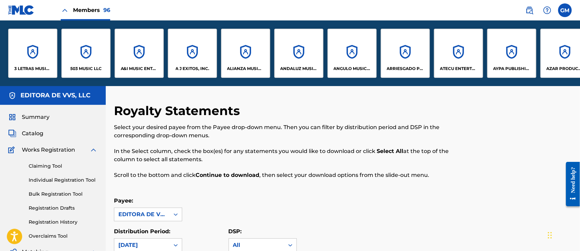
drag, startPoint x: 47, startPoint y: 86, endPoint x: 88, endPoint y: 86, distance: 40.6
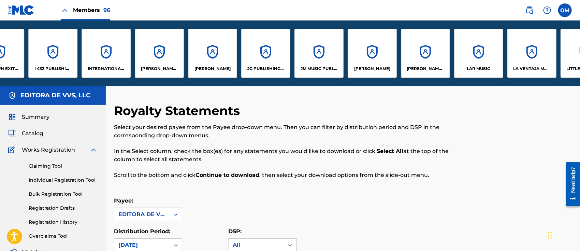
scroll to position [0, 2423]
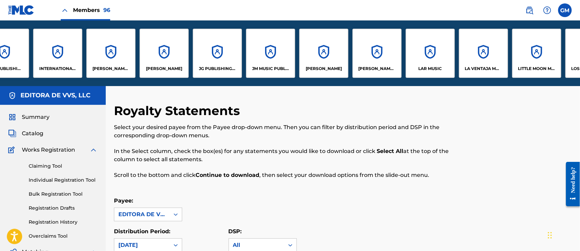
click at [120, 68] on p "[PERSON_NAME] [PERSON_NAME]" at bounding box center [110, 68] width 37 height 6
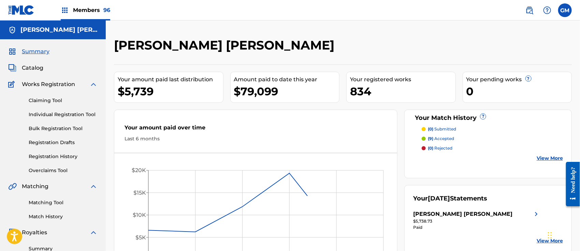
click at [44, 247] on link "Summary" at bounding box center [63, 248] width 69 height 7
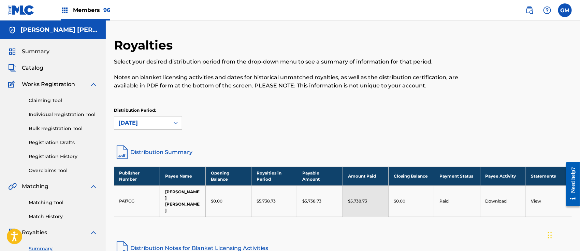
click at [173, 121] on icon at bounding box center [175, 122] width 7 height 7
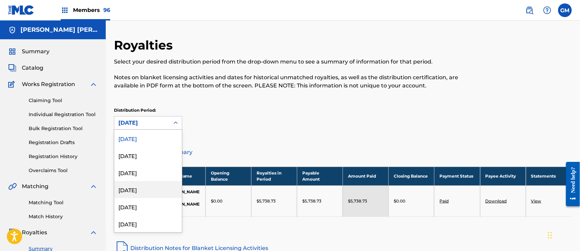
click at [136, 187] on div "[DATE]" at bounding box center [148, 189] width 68 height 17
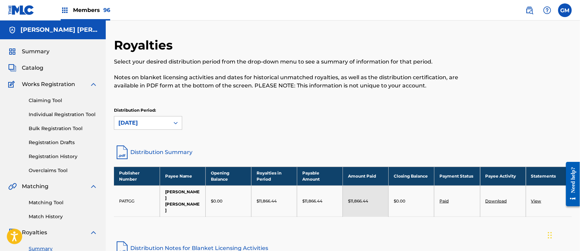
click at [538, 198] on link "View" at bounding box center [536, 200] width 10 height 5
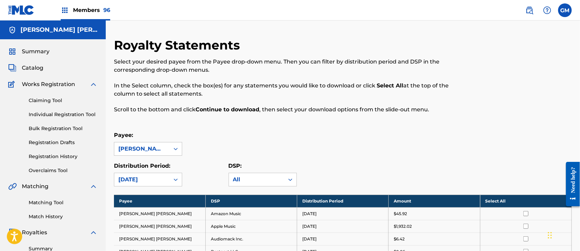
click at [497, 196] on th "Select All" at bounding box center [525, 200] width 91 height 13
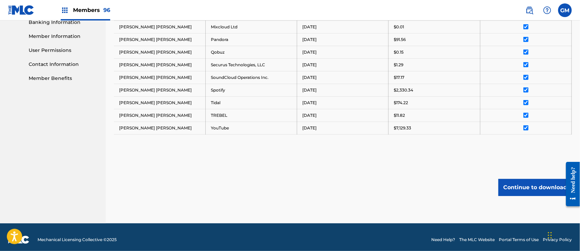
scroll to position [304, 0]
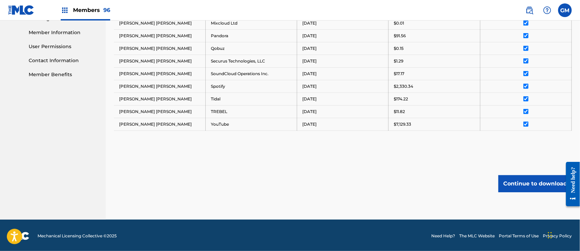
click at [515, 179] on button "Continue to download" at bounding box center [534, 183] width 73 height 17
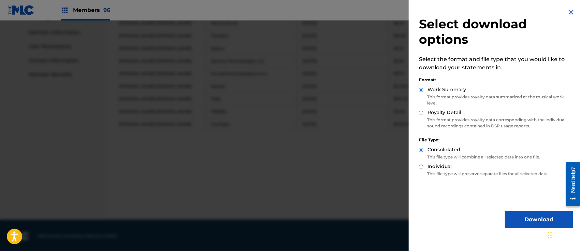
click at [421, 113] on input "Royalty Detail" at bounding box center [421, 113] width 4 height 4
radio input "true"
click at [523, 217] on button "Download" at bounding box center [539, 219] width 68 height 17
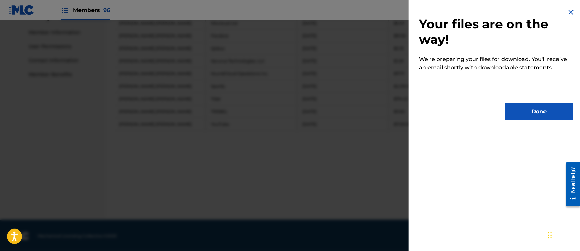
click at [523, 108] on button "Done" at bounding box center [539, 111] width 68 height 17
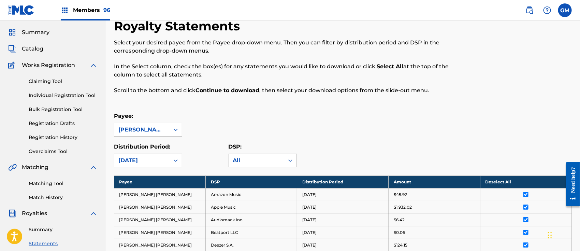
scroll to position [0, 0]
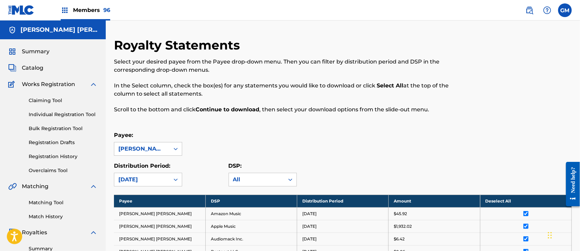
click at [88, 8] on span "Members 96" at bounding box center [91, 10] width 37 height 8
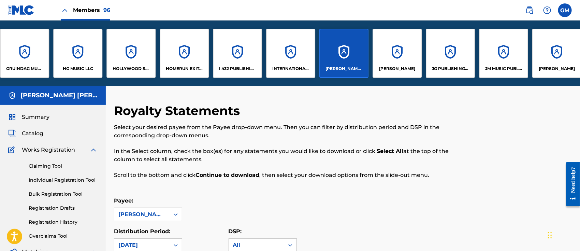
scroll to position [0, 2192]
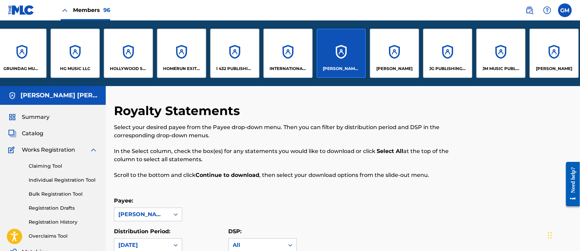
click at [290, 59] on div "INTERNATIONAL MATANGA MUSIC" at bounding box center [287, 53] width 49 height 49
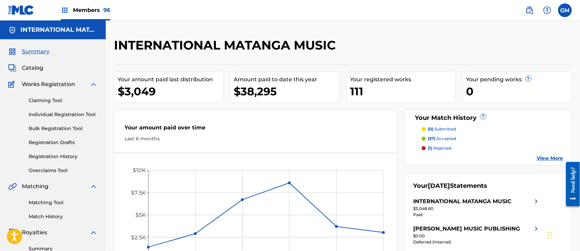
click at [41, 247] on link "Summary" at bounding box center [63, 248] width 69 height 7
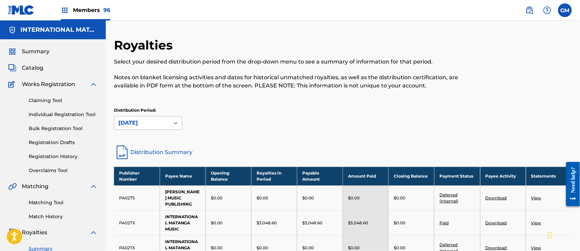
click at [173, 121] on icon at bounding box center [175, 122] width 7 height 7
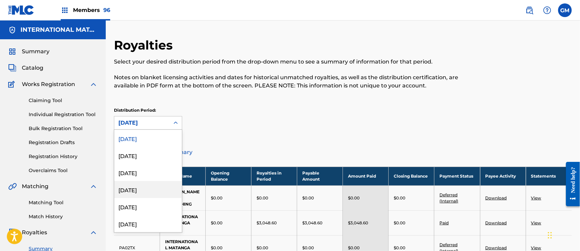
click at [137, 187] on div "[DATE]" at bounding box center [148, 189] width 68 height 17
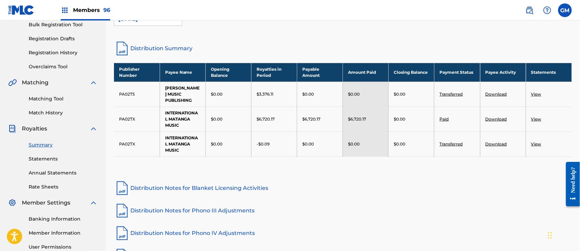
scroll to position [106, 0]
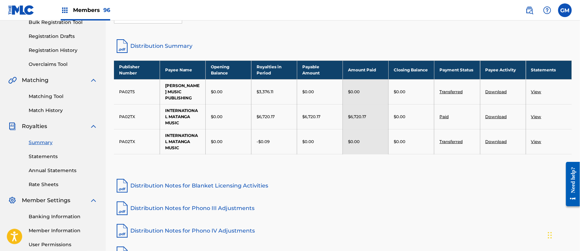
click at [537, 92] on link "View" at bounding box center [536, 91] width 10 height 5
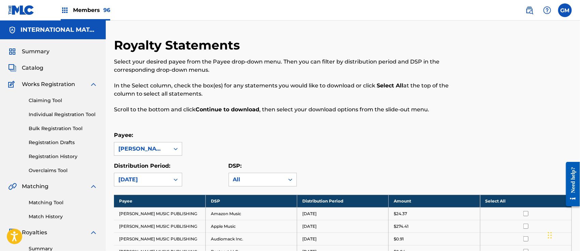
click at [495, 197] on th "Select All" at bounding box center [525, 200] width 91 height 13
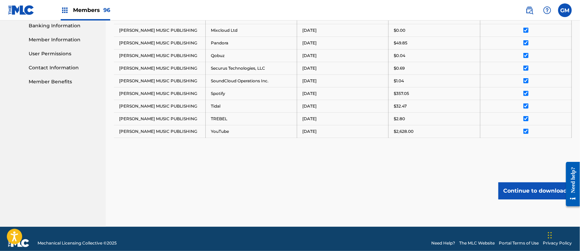
scroll to position [304, 0]
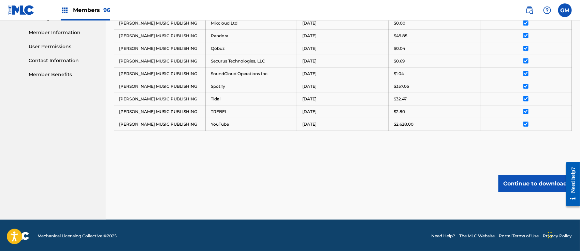
click at [531, 183] on button "Continue to download" at bounding box center [534, 183] width 73 height 17
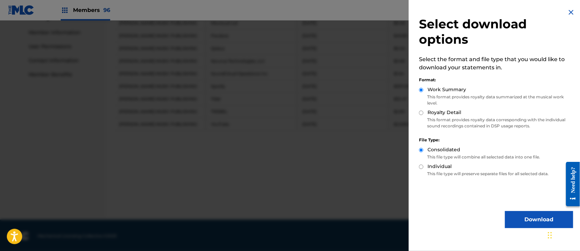
click at [420, 112] on input "Royalty Detail" at bounding box center [421, 113] width 4 height 4
radio input "true"
click at [516, 214] on button "Download" at bounding box center [539, 219] width 68 height 17
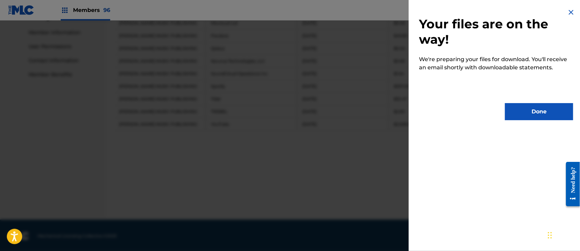
click at [538, 112] on button "Done" at bounding box center [539, 111] width 68 height 17
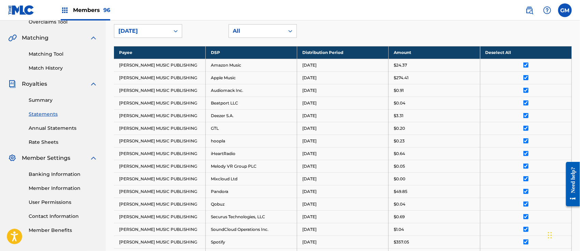
scroll to position [92, 0]
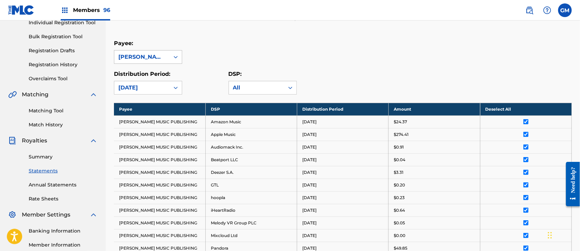
click at [176, 51] on div at bounding box center [176, 57] width 12 height 12
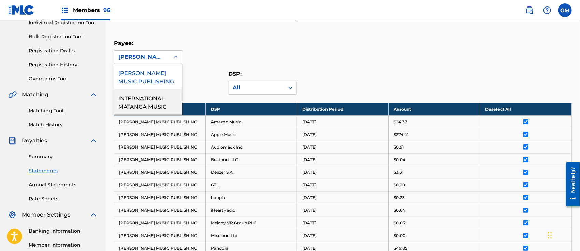
click at [153, 97] on div "INTERNATIONAL MATANGA MUSIC" at bounding box center [148, 101] width 68 height 25
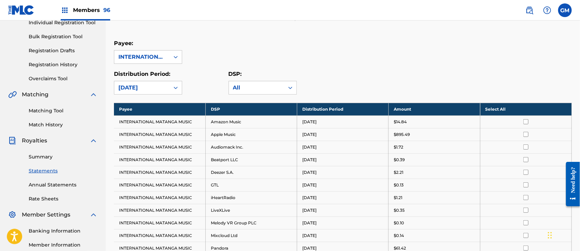
click at [494, 108] on th "Select All" at bounding box center [525, 109] width 91 height 13
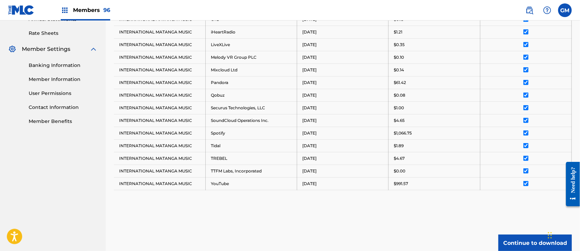
scroll to position [317, 0]
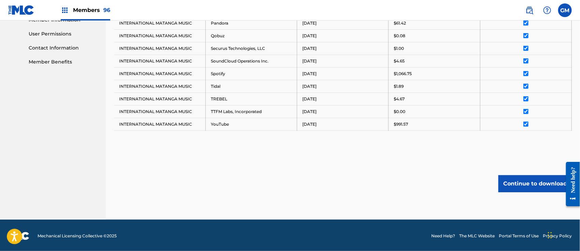
click at [519, 178] on button "Continue to download" at bounding box center [534, 183] width 73 height 17
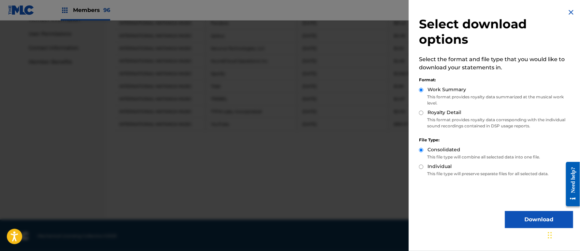
click at [420, 113] on input "Royalty Detail" at bounding box center [421, 113] width 4 height 4
radio input "true"
click at [529, 217] on button "Download" at bounding box center [539, 219] width 68 height 17
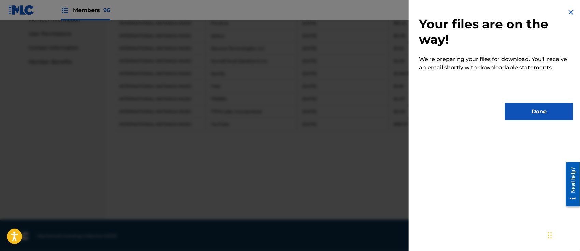
click at [531, 112] on button "Done" at bounding box center [539, 111] width 68 height 17
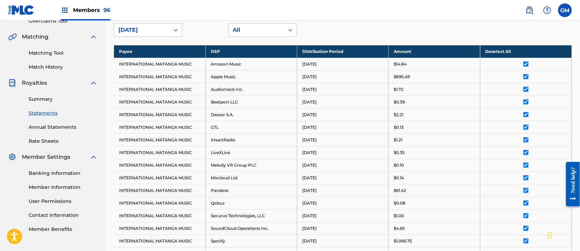
scroll to position [0, 0]
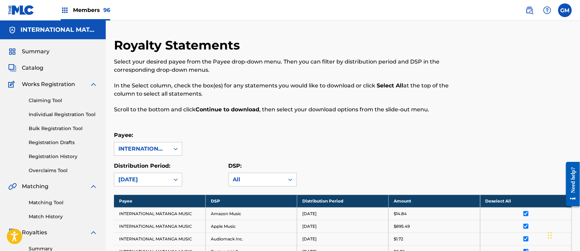
click at [101, 12] on span "Members 96" at bounding box center [91, 10] width 37 height 8
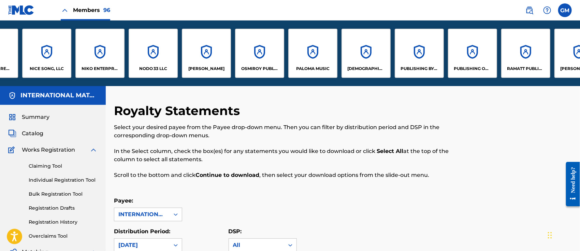
scroll to position [0, 3769]
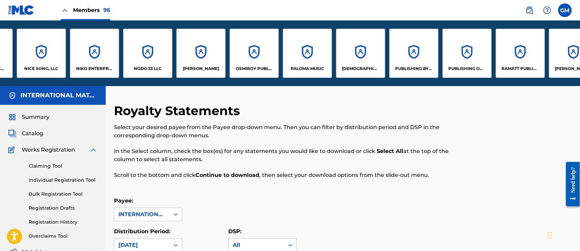
click at [460, 60] on div "PUBLISHING OF [PERSON_NAME] AMF LLC" at bounding box center [466, 53] width 49 height 49
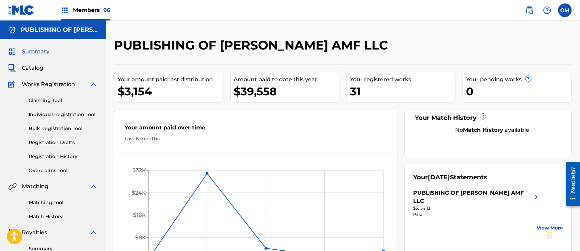
click at [44, 248] on link "Summary" at bounding box center [63, 248] width 69 height 7
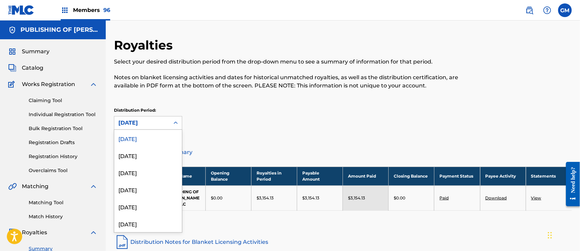
click at [173, 120] on icon at bounding box center [175, 122] width 7 height 7
click at [147, 193] on div "[DATE]" at bounding box center [148, 189] width 68 height 17
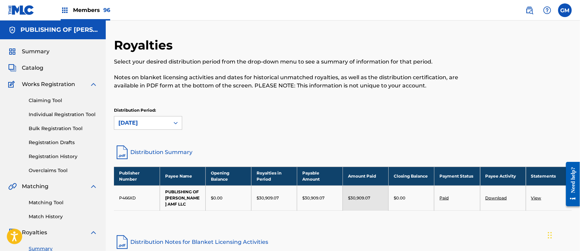
click at [535, 195] on link "View" at bounding box center [536, 197] width 10 height 5
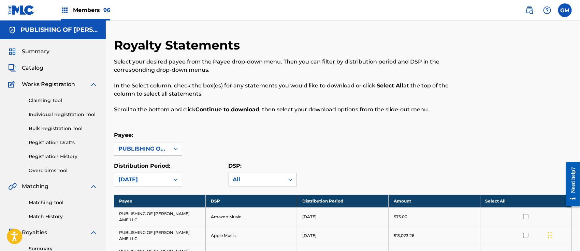
click at [487, 201] on th "Select All" at bounding box center [525, 200] width 91 height 13
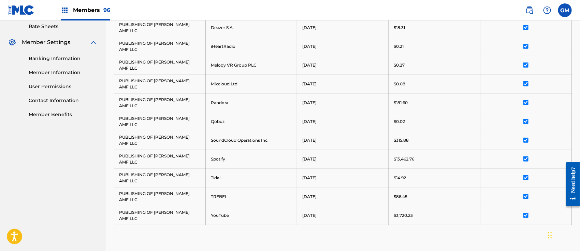
scroll to position [266, 0]
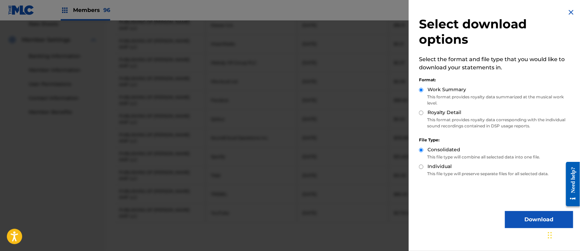
click at [420, 112] on input "Royalty Detail" at bounding box center [421, 113] width 4 height 4
radio input "true"
click at [512, 220] on button "Download" at bounding box center [539, 219] width 68 height 17
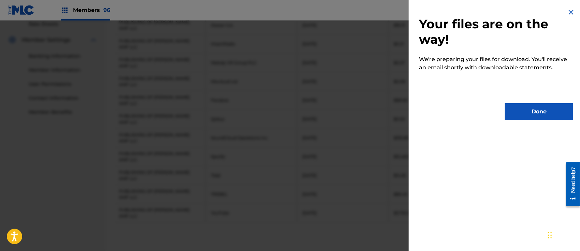
click at [526, 110] on button "Done" at bounding box center [539, 111] width 68 height 17
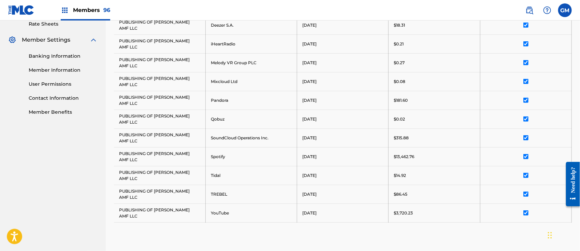
scroll to position [0, 0]
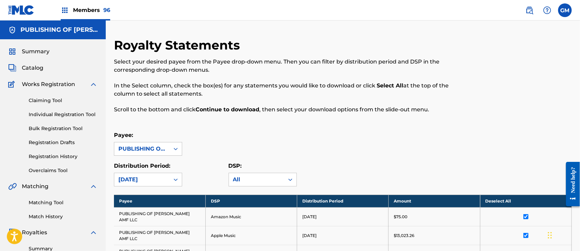
click at [96, 6] on span "Members 96" at bounding box center [91, 10] width 37 height 8
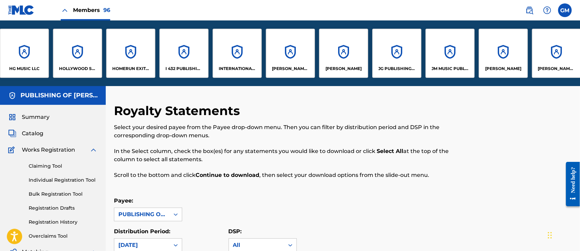
scroll to position [0, 2230]
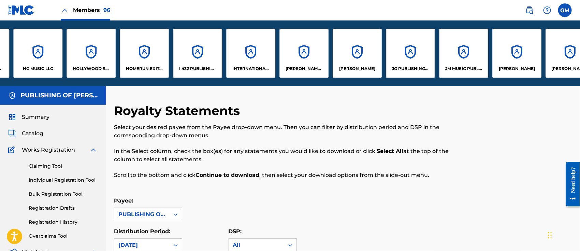
click at [253, 63] on div "INTERNATIONAL MATANGA MUSIC" at bounding box center [250, 53] width 49 height 49
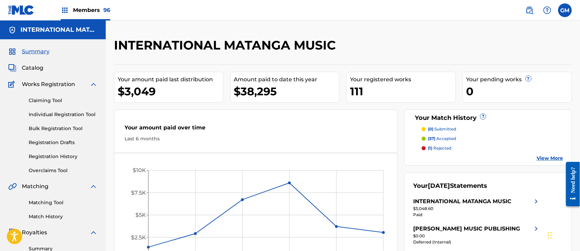
click at [41, 248] on link "Summary" at bounding box center [63, 248] width 69 height 7
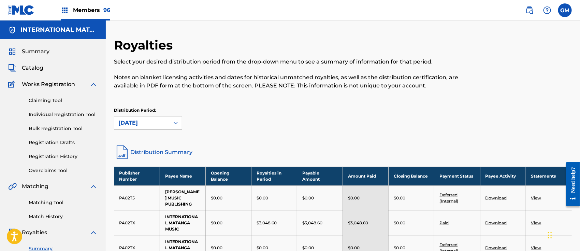
click at [173, 120] on icon at bounding box center [175, 122] width 7 height 7
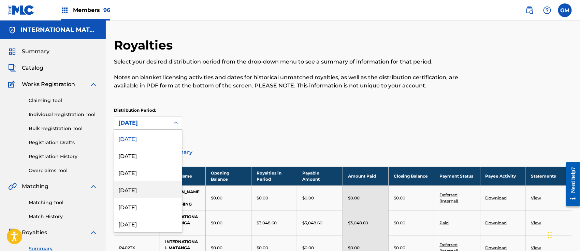
click at [139, 190] on div "[DATE]" at bounding box center [148, 189] width 68 height 17
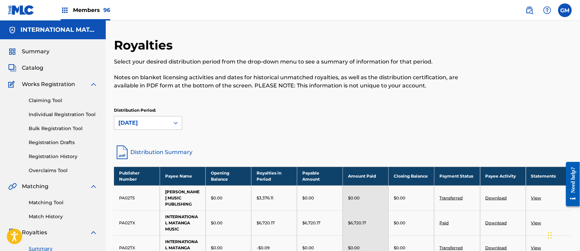
scroll to position [106, 0]
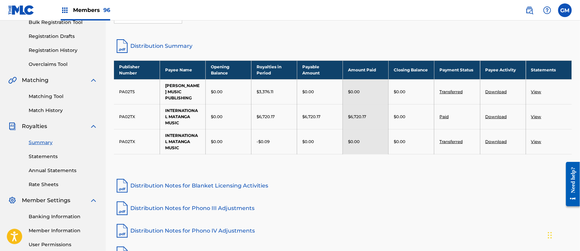
click at [497, 115] on link "Download" at bounding box center [495, 116] width 21 height 5
click at [537, 90] on link "View" at bounding box center [536, 91] width 10 height 5
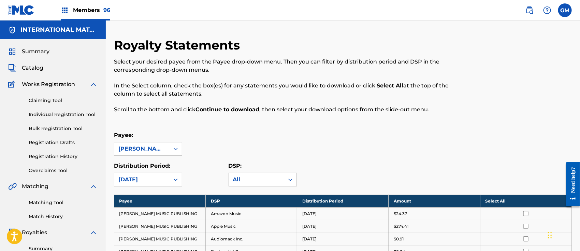
click at [41, 246] on link "Summary" at bounding box center [63, 248] width 69 height 7
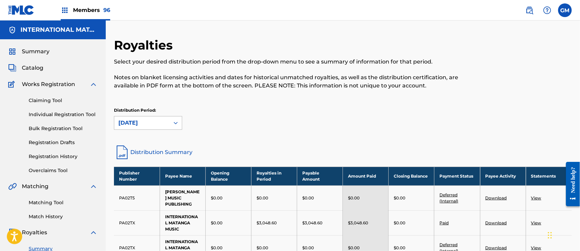
click at [171, 123] on div at bounding box center [176, 123] width 12 height 12
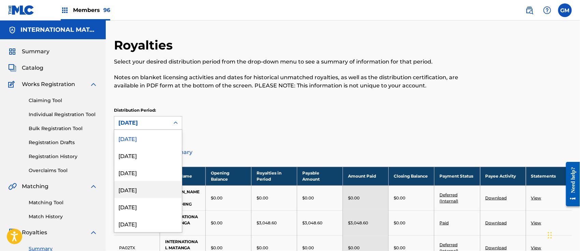
click at [137, 185] on div "[DATE]" at bounding box center [148, 189] width 68 height 17
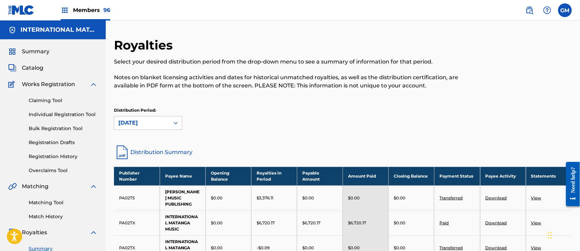
click at [494, 196] on link "Download" at bounding box center [495, 197] width 21 height 5
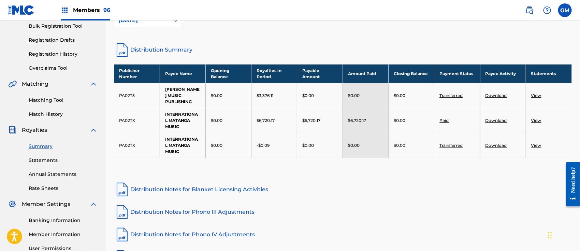
scroll to position [106, 0]
